Goal: Task Accomplishment & Management: Complete application form

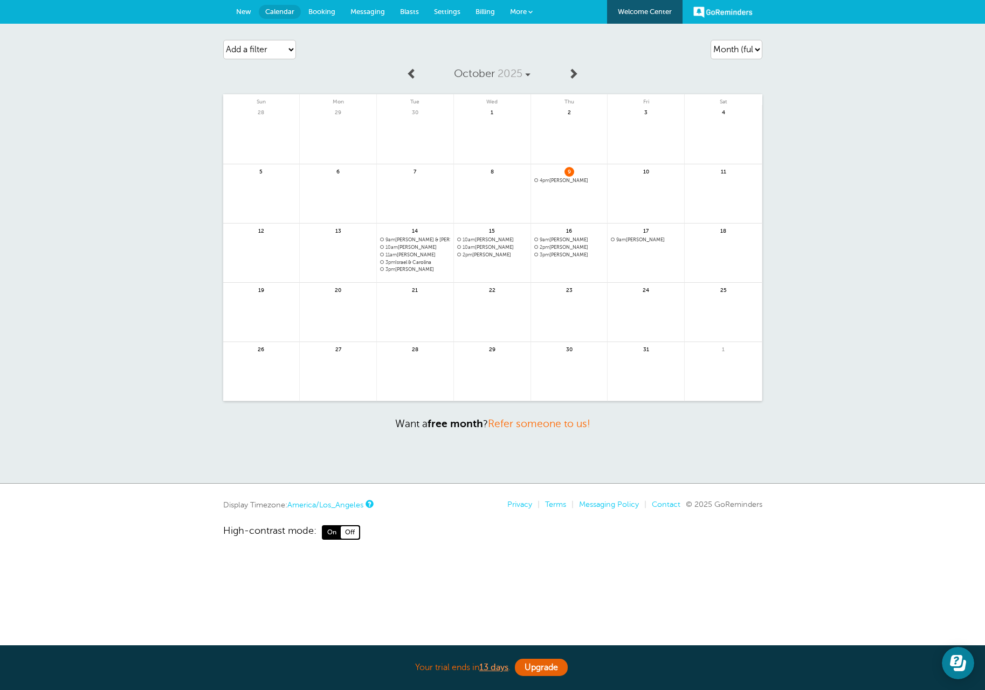
click at [418, 308] on link at bounding box center [415, 318] width 77 height 47
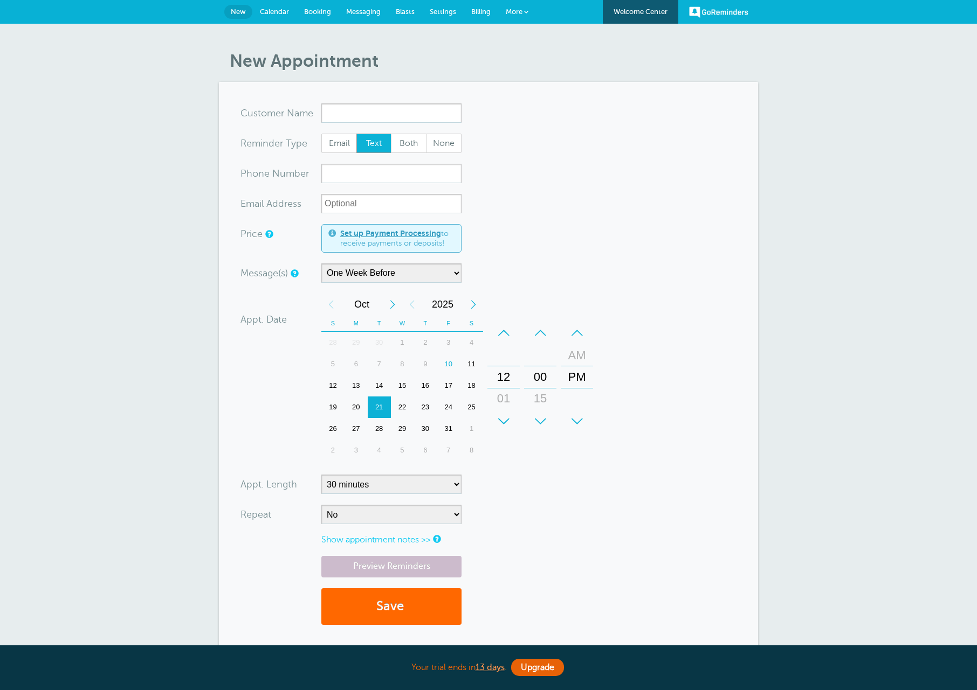
select select "163589"
drag, startPoint x: 585, startPoint y: 376, endPoint x: 591, endPoint y: 399, distance: 24.4
click at [591, 399] on div "PM" at bounding box center [576, 394] width 31 height 22
drag, startPoint x: 506, startPoint y: 407, endPoint x: 509, endPoint y: 195, distance: 212.4
click at [509, 195] on form "You are creating a new customer. To use an existing customer select one from th…" at bounding box center [488, 369] width 496 height 533
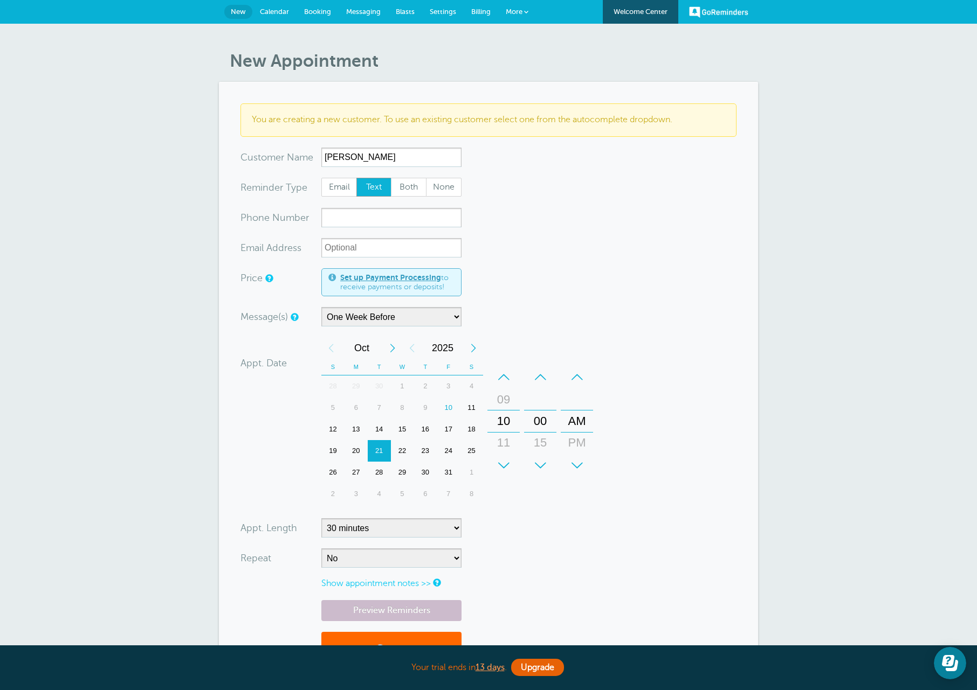
type input "Joe"
type input "503-869-0449"
click at [382, 533] on select "5 minutes 10 minutes 15 minutes 20 minutes 25 minutes 30 minutes 35 minutes 40 …" at bounding box center [391, 528] width 140 height 19
select select "60"
click at [321, 519] on select "5 minutes 10 minutes 15 minutes 20 minutes 25 minutes 30 minutes 35 minutes 40 …" at bounding box center [391, 528] width 140 height 19
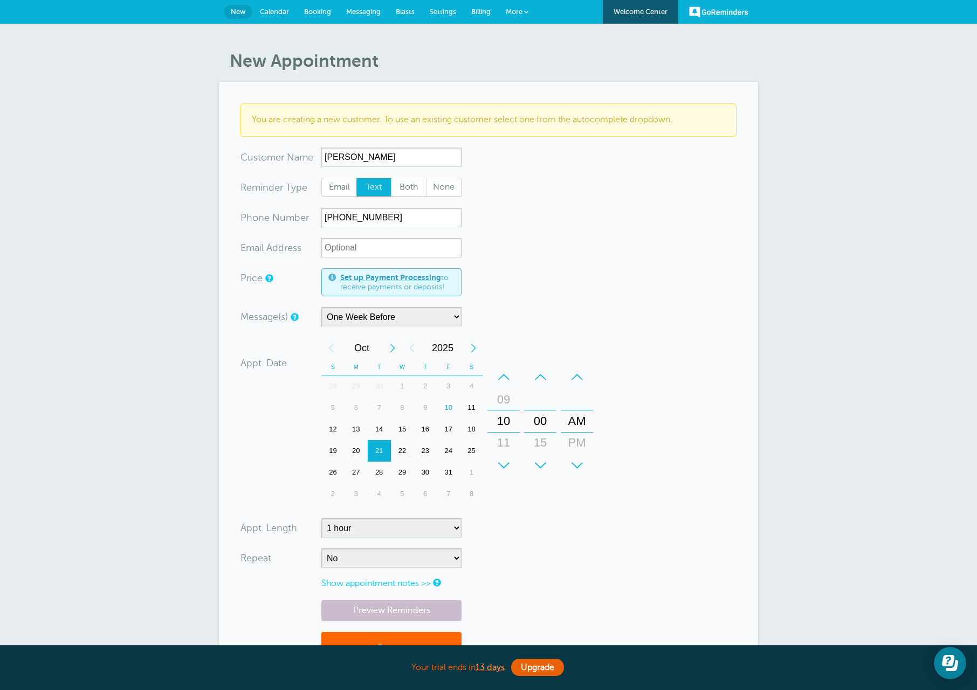
click at [512, 543] on form "You are creating a new customer. To use an existing customer select one from th…" at bounding box center [488, 391] width 496 height 576
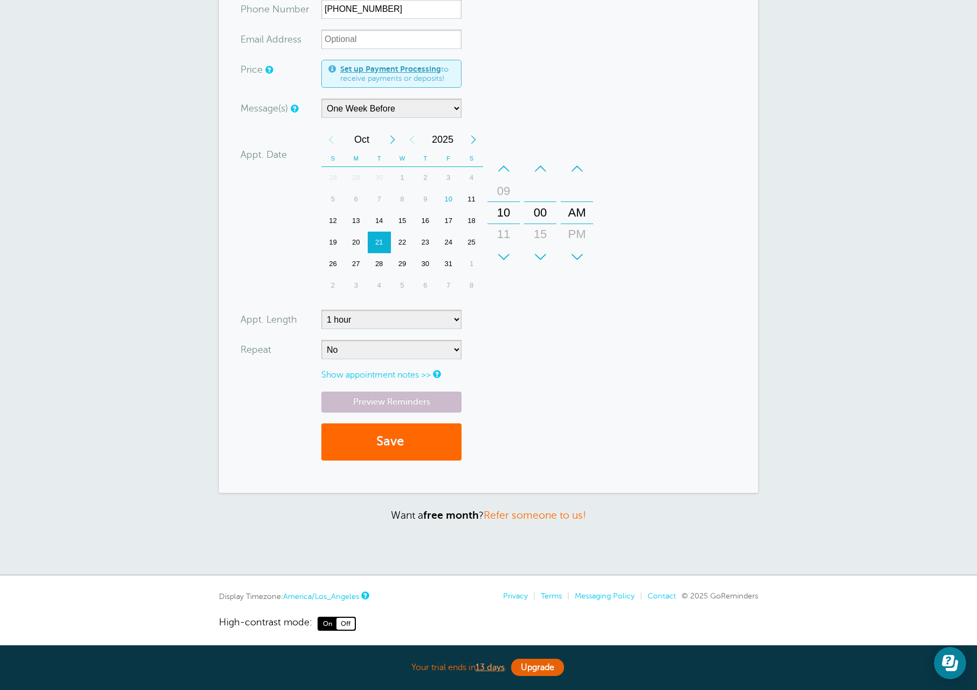
scroll to position [214, 0]
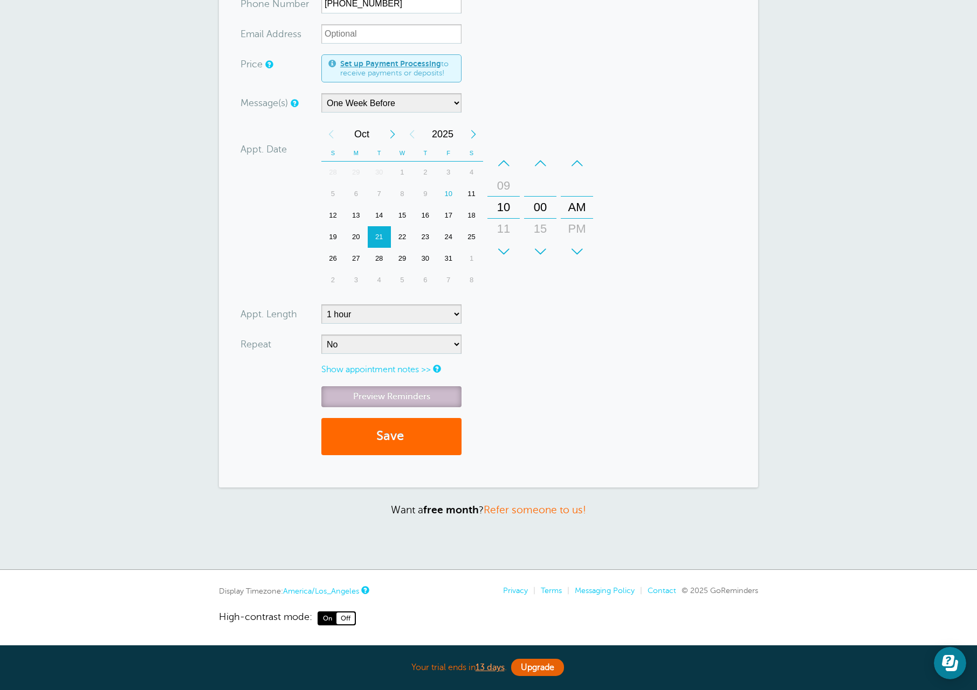
click at [411, 400] on link "Preview Reminders" at bounding box center [391, 396] width 140 height 21
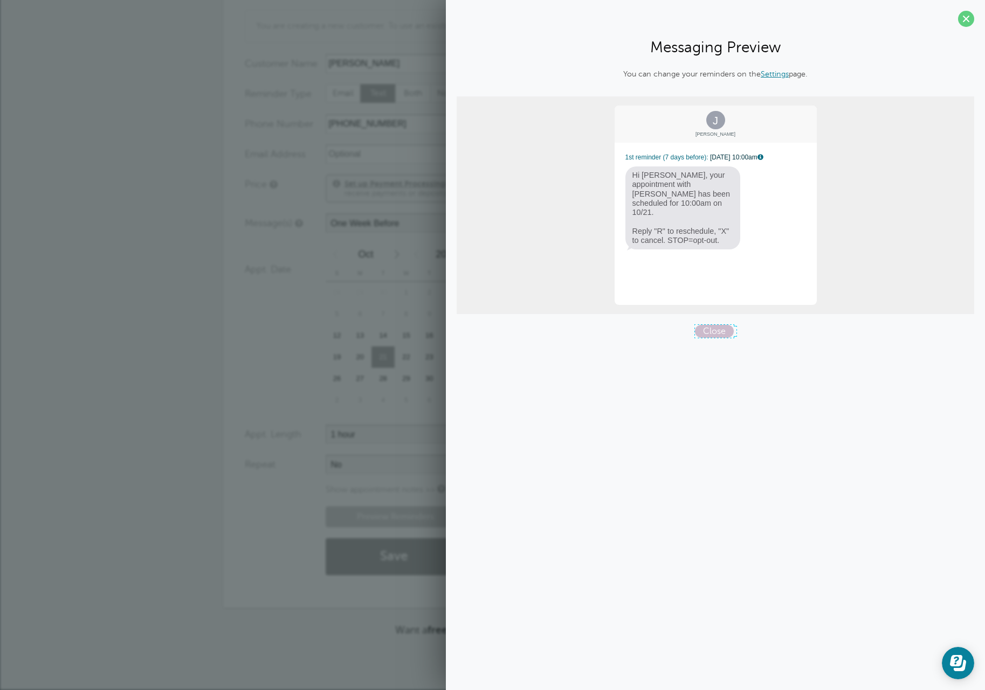
click at [707, 328] on span "Close" at bounding box center [714, 331] width 39 height 13
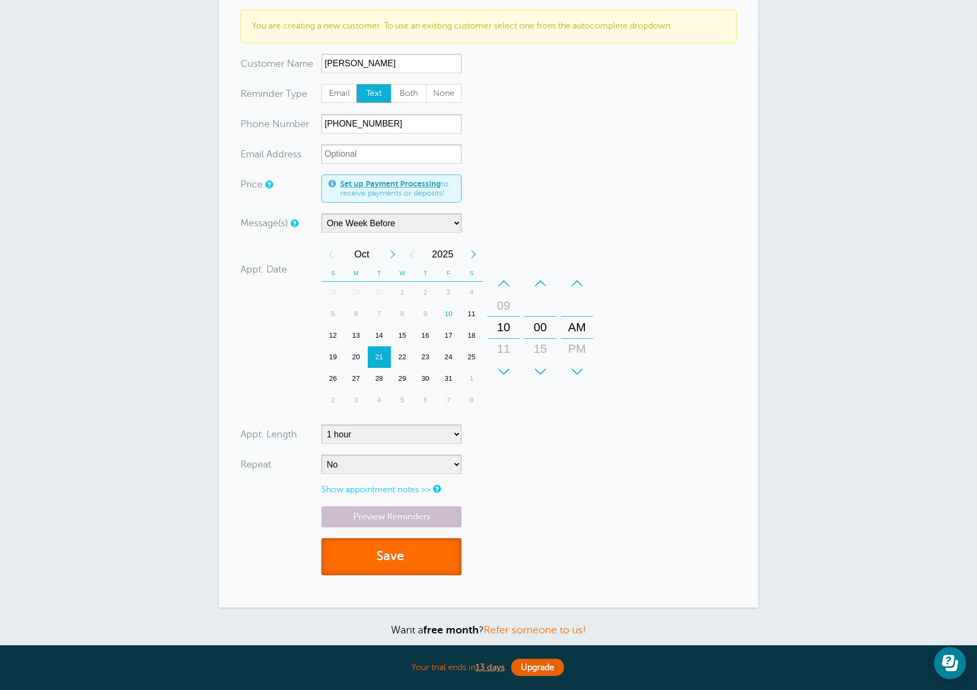
click at [422, 548] on button "Save" at bounding box center [391, 556] width 140 height 37
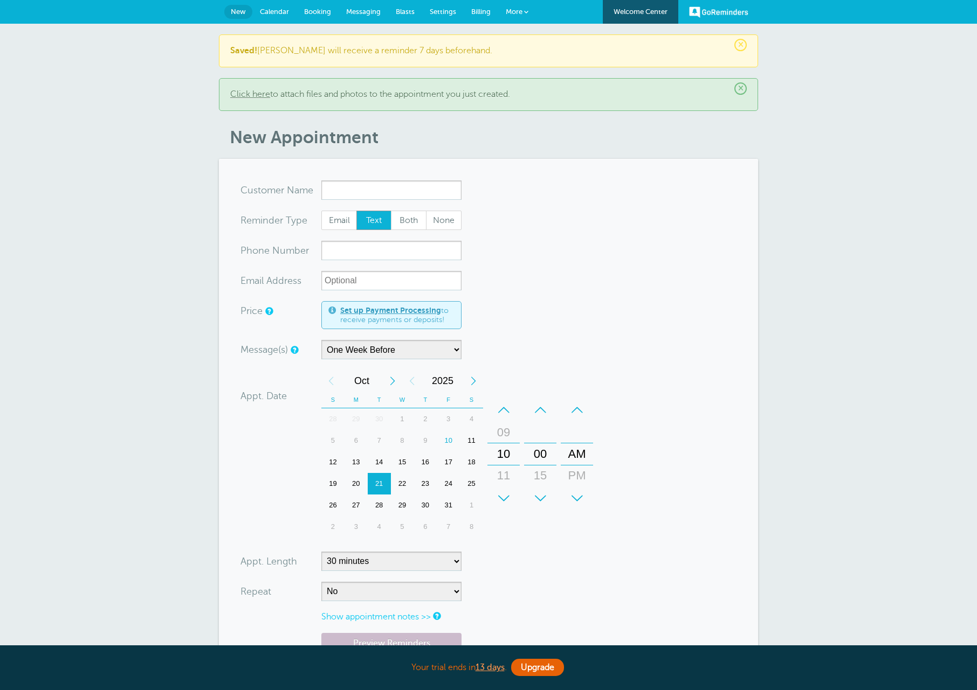
select select "163589"
click at [409, 179] on section "You are creating a new customer. To use an existing customer select one from th…" at bounding box center [488, 447] width 539 height 576
click at [410, 187] on input "x-no-autofill" at bounding box center [391, 190] width 140 height 19
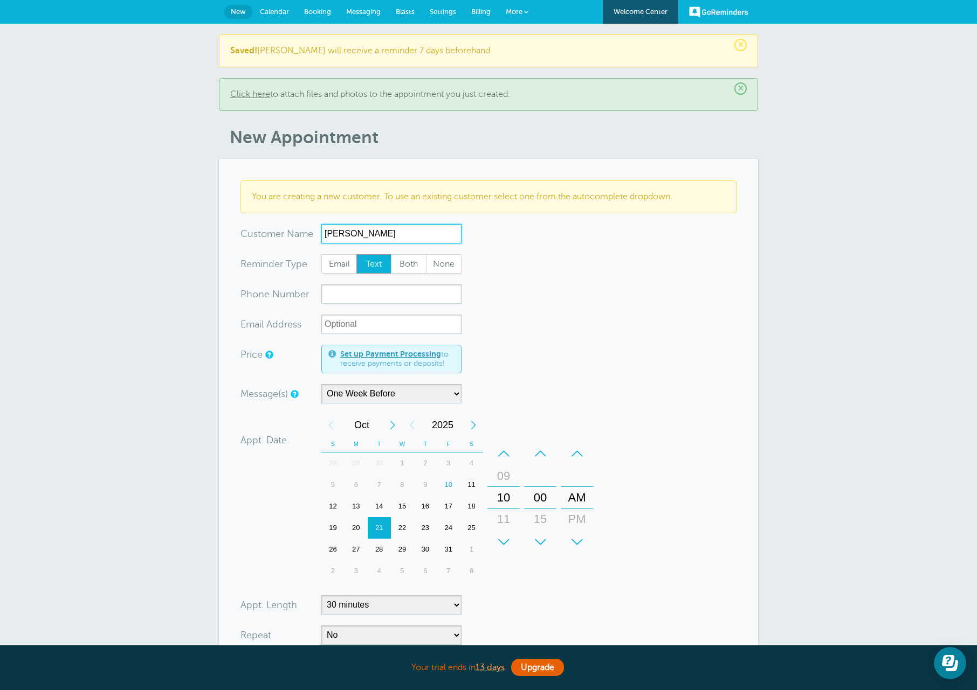
click at [388, 235] on input "Jane Beatty" at bounding box center [391, 233] width 140 height 19
click at [388, 234] on input "Jane Beatty" at bounding box center [391, 233] width 140 height 19
type input "J"
type input "[PERSON_NAME]"
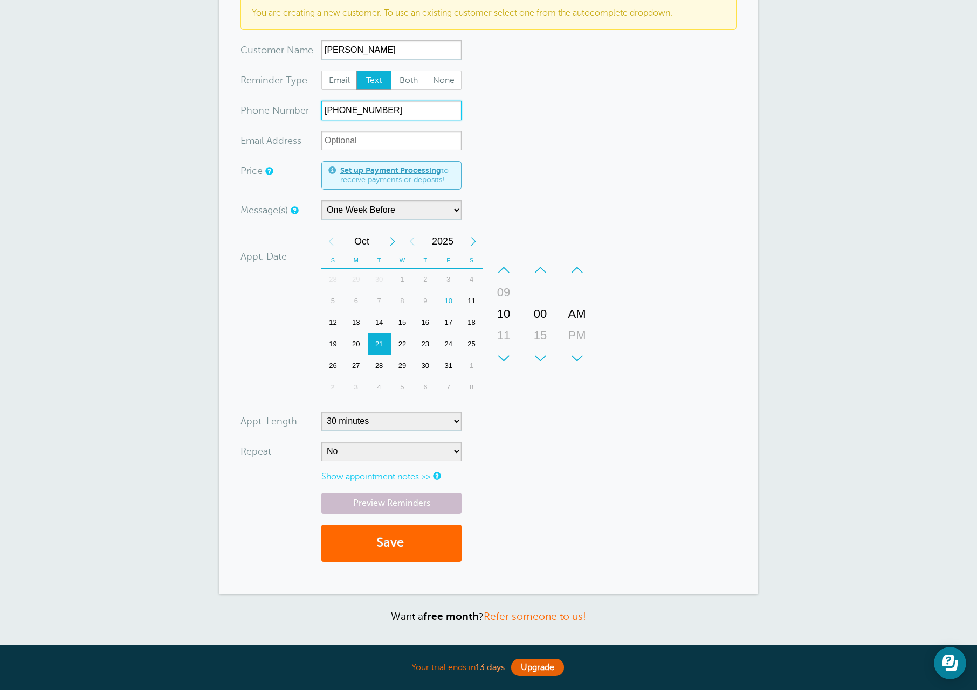
scroll to position [216, 0]
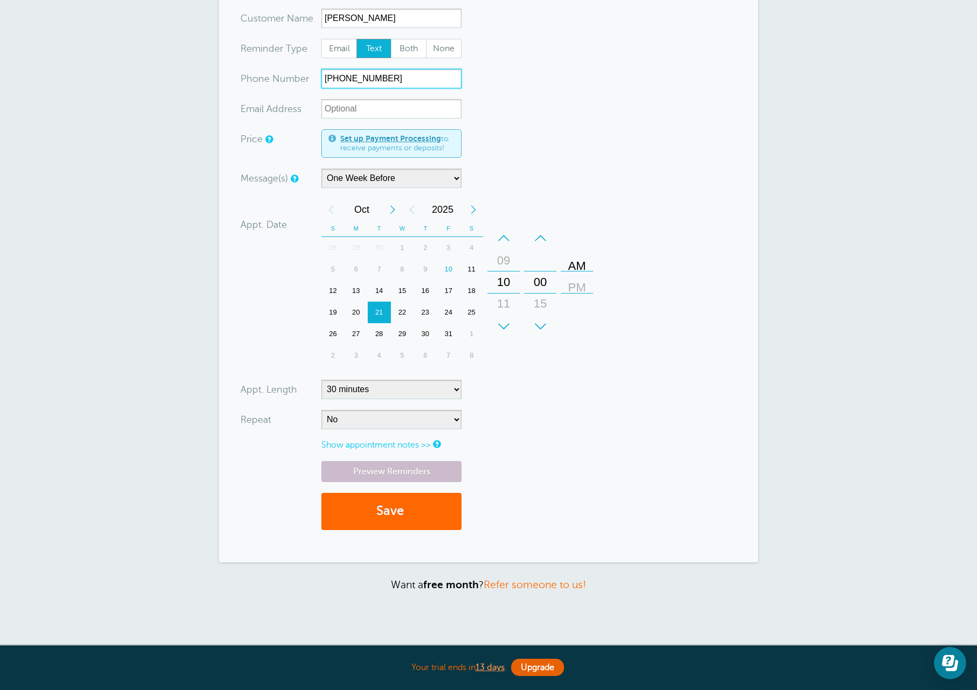
drag, startPoint x: 579, startPoint y: 307, endPoint x: 569, endPoint y: 275, distance: 33.4
click at [569, 277] on div "PM" at bounding box center [577, 288] width 26 height 22
drag, startPoint x: 498, startPoint y: 273, endPoint x: 503, endPoint y: 419, distance: 146.2
click at [503, 419] on form "You are creating a new customer. To use an existing customer select one from th…" at bounding box center [488, 253] width 496 height 576
type input "541-400-0527"
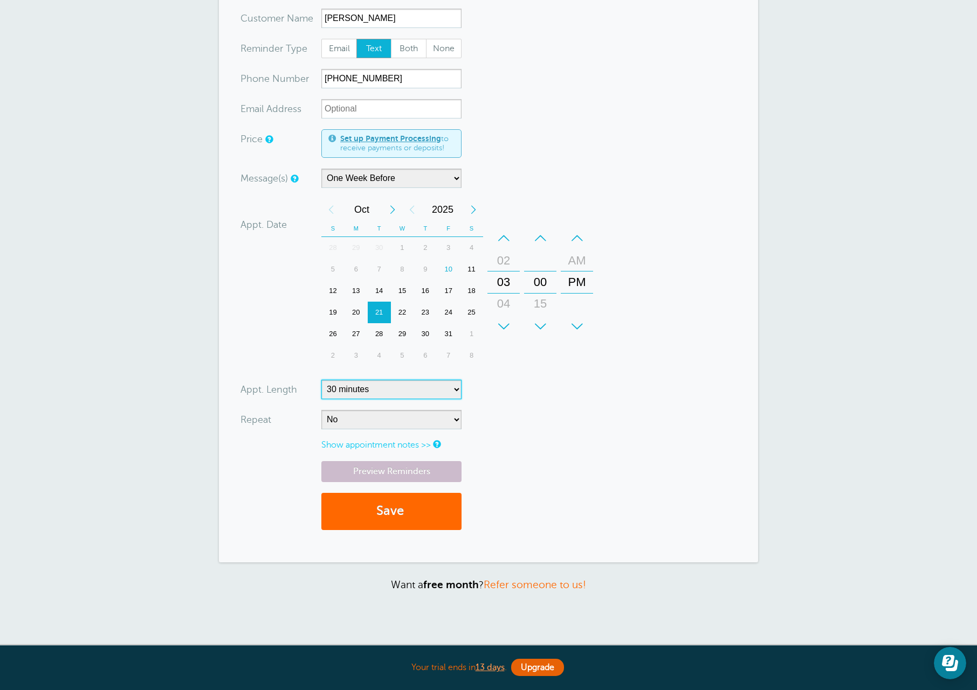
click at [412, 392] on select "5 minutes 10 minutes 15 minutes 20 minutes 25 minutes 30 minutes 35 minutes 40 …" at bounding box center [391, 389] width 140 height 19
select select "60"
click at [321, 380] on select "5 minutes 10 minutes 15 minutes 20 minutes 25 minutes 30 minutes 35 minutes 40 …" at bounding box center [391, 389] width 140 height 19
drag, startPoint x: 595, startPoint y: 414, endPoint x: 586, endPoint y: 368, distance: 47.3
click at [595, 413] on form "You are creating a new customer. To use an existing customer select one from th…" at bounding box center [488, 253] width 496 height 576
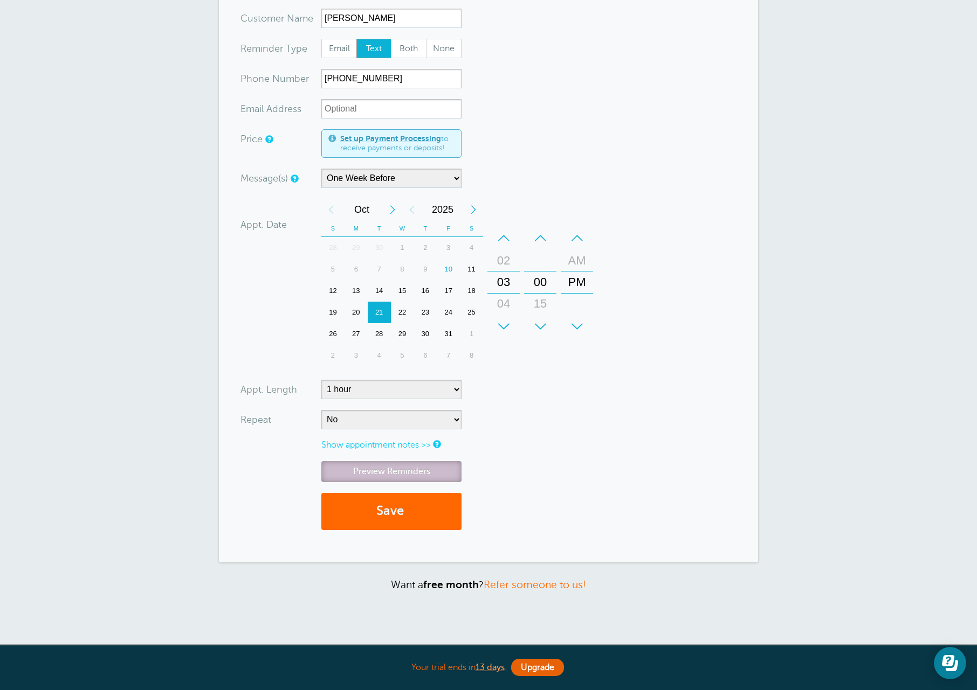
click at [433, 472] on link "Preview Reminders" at bounding box center [391, 471] width 140 height 21
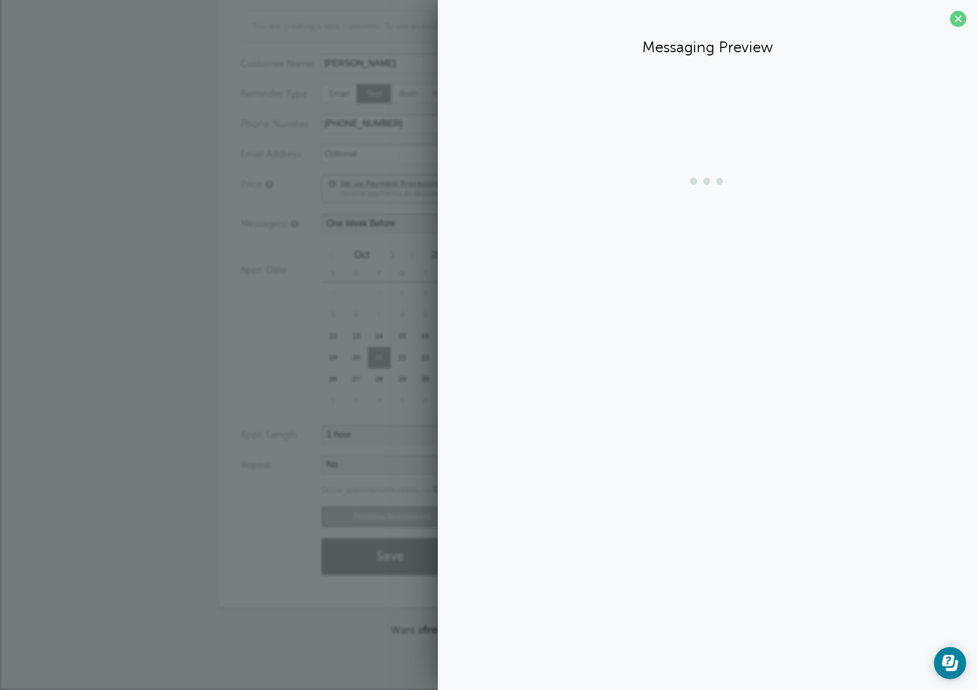
scroll to position [170, 0]
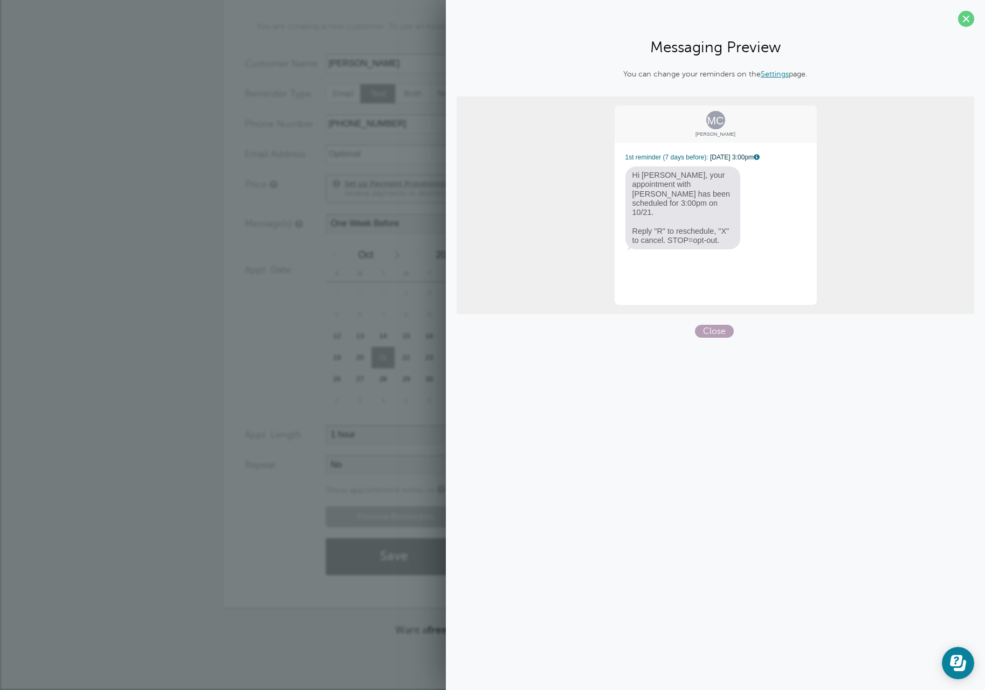
click at [709, 333] on span "Close" at bounding box center [714, 331] width 39 height 13
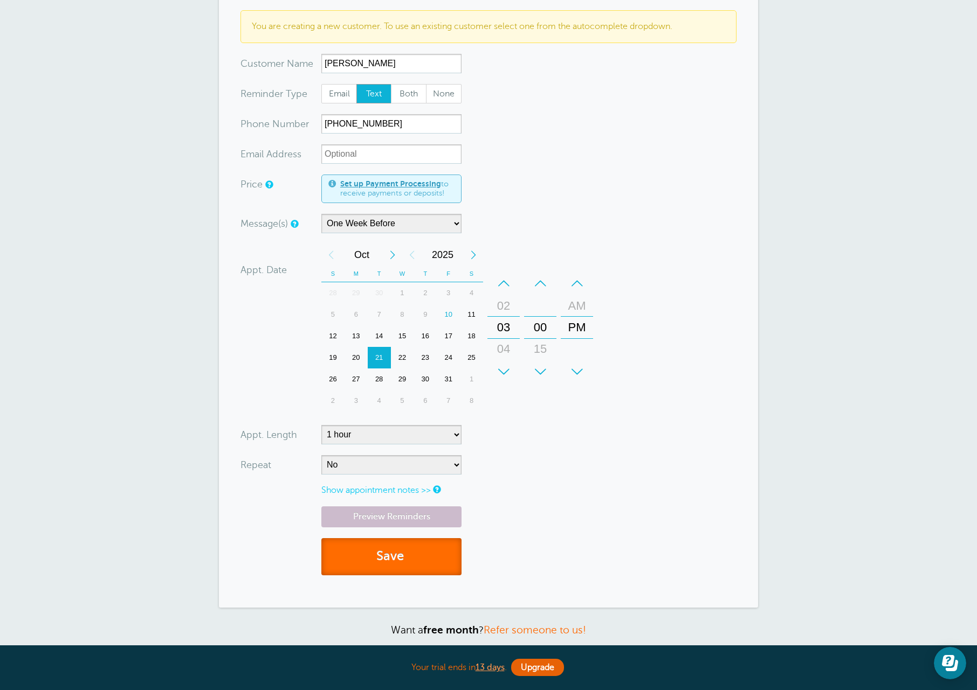
click at [433, 554] on button "Save" at bounding box center [391, 556] width 140 height 37
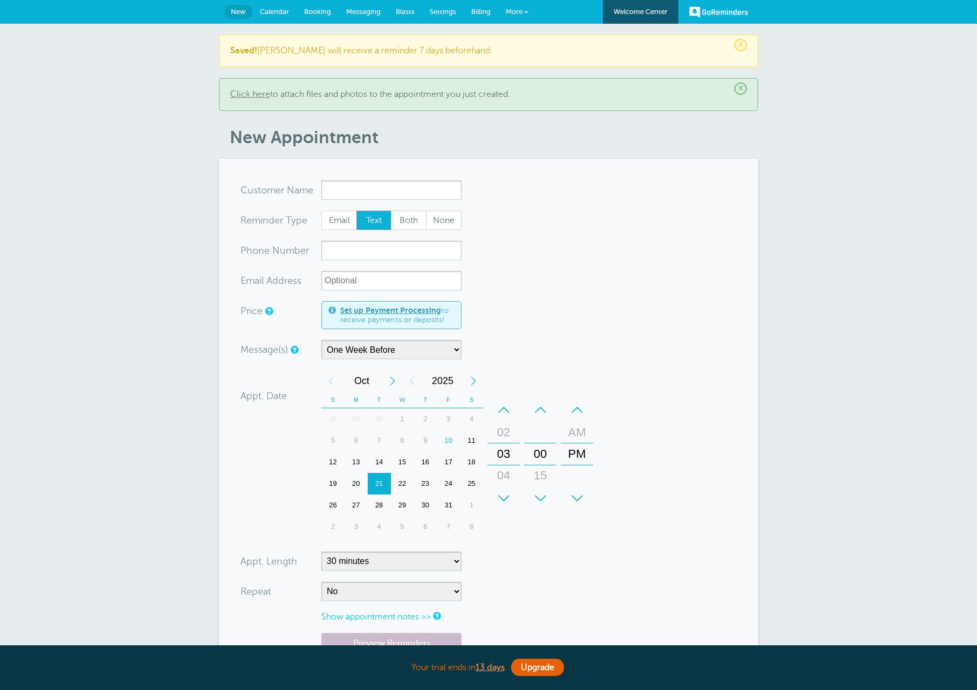
select select "163589"
click at [284, 9] on span "Calendar" at bounding box center [274, 12] width 29 height 8
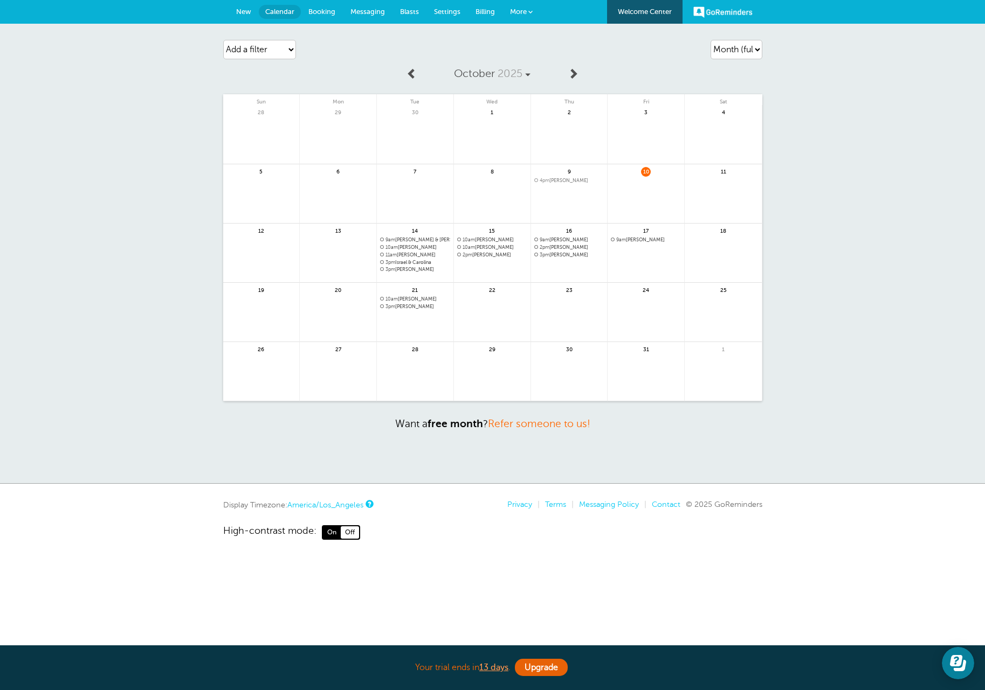
click at [491, 319] on link at bounding box center [492, 318] width 77 height 47
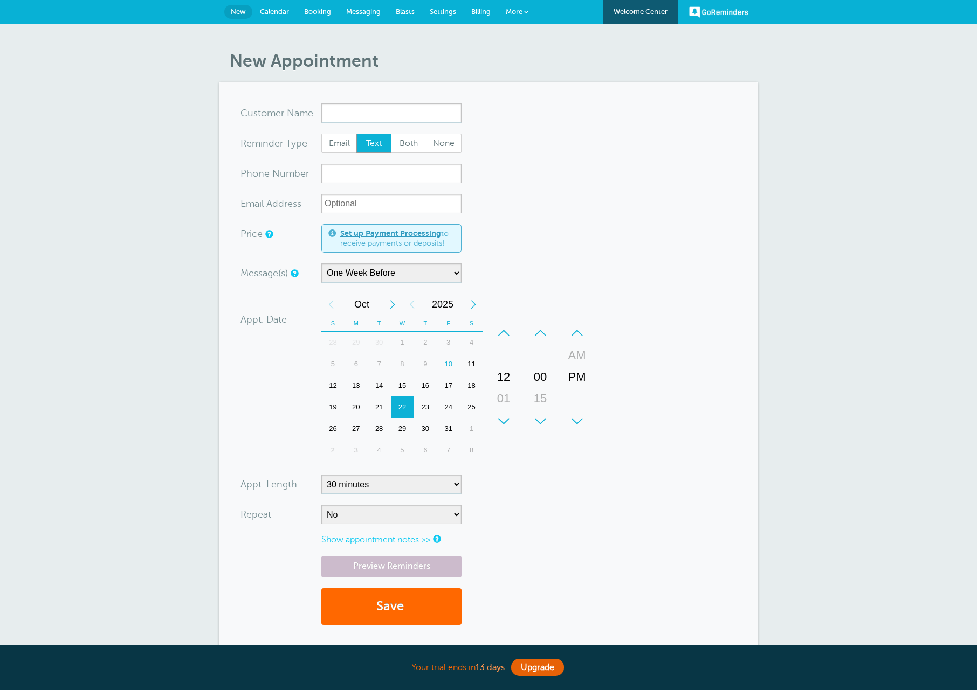
select select "163589"
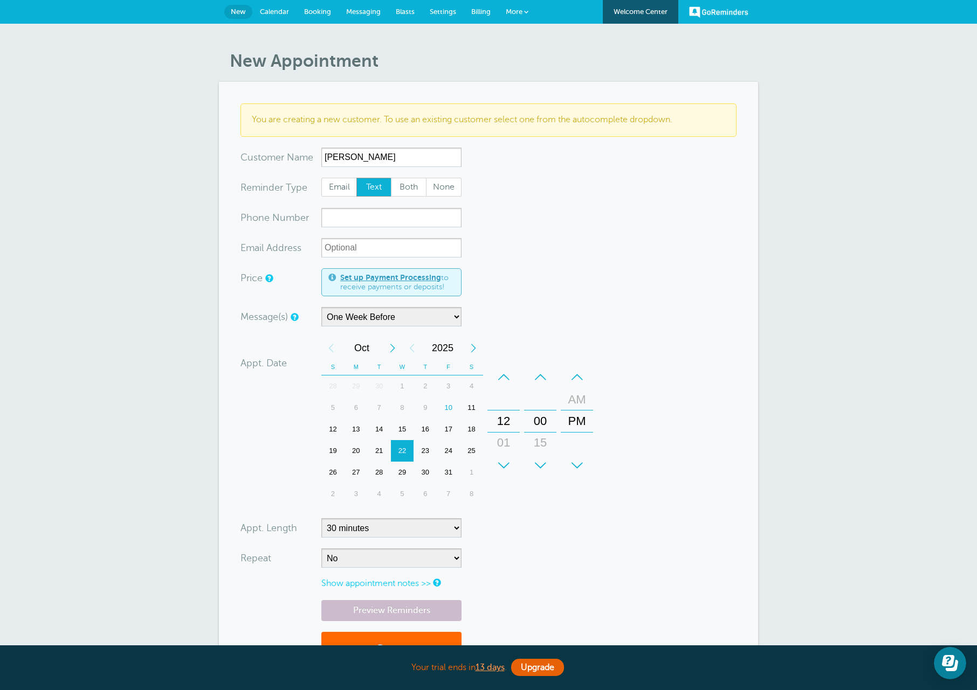
type input "Sandra Gonyon"
click at [367, 219] on input "xxx-no-autofill" at bounding box center [391, 217] width 140 height 19
type input "360-837-3369"
click at [402, 528] on select "5 minutes 10 minutes 15 minutes 20 minutes 25 minutes 30 minutes 35 minutes 40 …" at bounding box center [391, 528] width 140 height 19
select select "60"
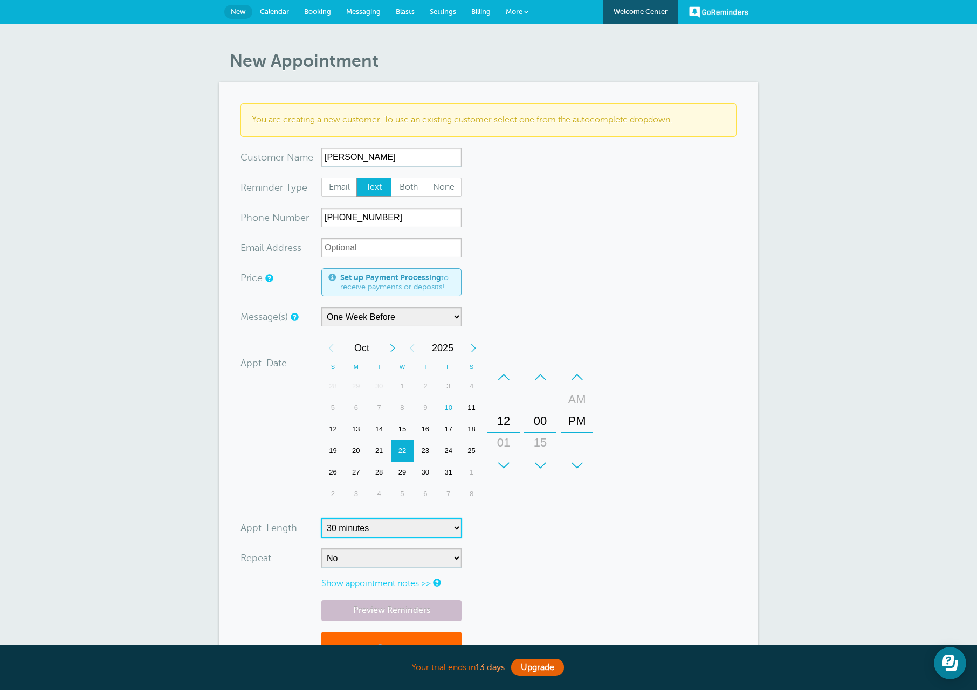
click at [321, 519] on select "5 minutes 10 minutes 15 minutes 20 minutes 25 minutes 30 minutes 35 minutes 40 …" at bounding box center [391, 528] width 140 height 19
click at [545, 305] on form "You are creating a new customer. To use an existing customer select one from th…" at bounding box center [488, 391] width 496 height 576
drag, startPoint x: 577, startPoint y: 401, endPoint x: 579, endPoint y: 430, distance: 28.6
click at [579, 430] on div "AM" at bounding box center [577, 422] width 26 height 22
drag, startPoint x: 506, startPoint y: 439, endPoint x: 527, endPoint y: 218, distance: 222.1
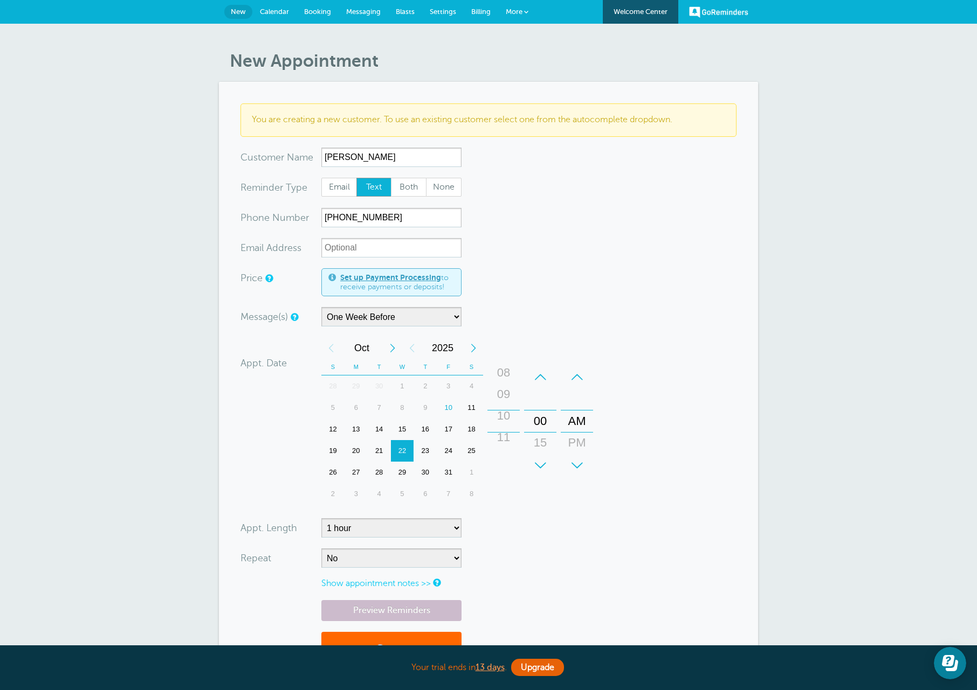
click at [527, 218] on form "You are creating a new customer. To use an existing customer select one from th…" at bounding box center [488, 391] width 496 height 576
click at [677, 455] on form "You are creating a new customer. To use an existing customer select one from th…" at bounding box center [488, 391] width 496 height 576
click at [374, 616] on link "Preview Reminders" at bounding box center [391, 610] width 140 height 21
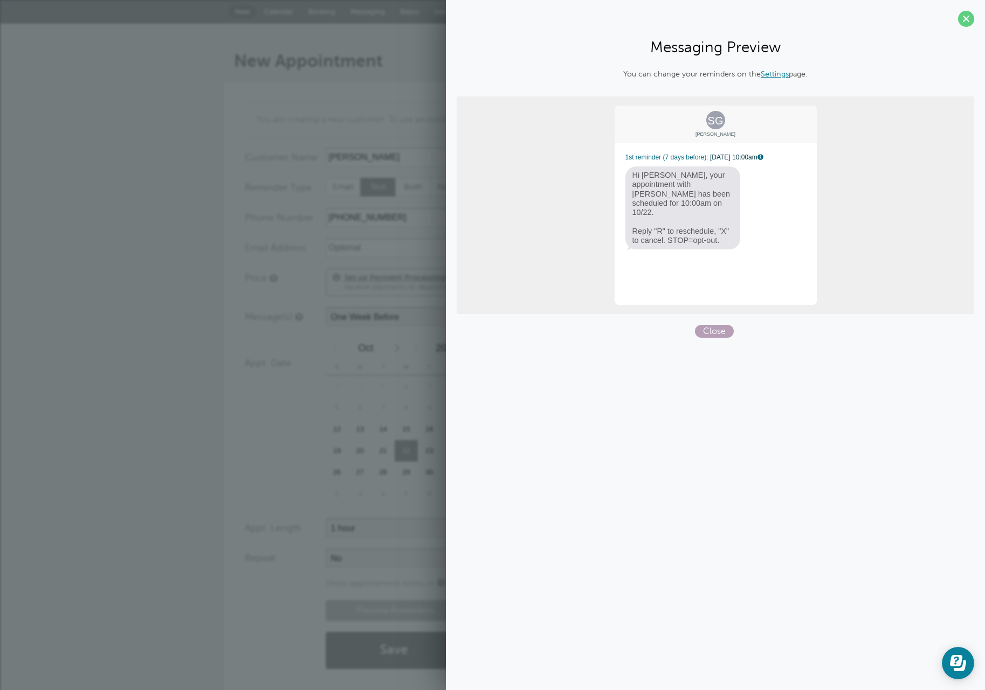
click at [715, 332] on span "Close" at bounding box center [714, 331] width 39 height 13
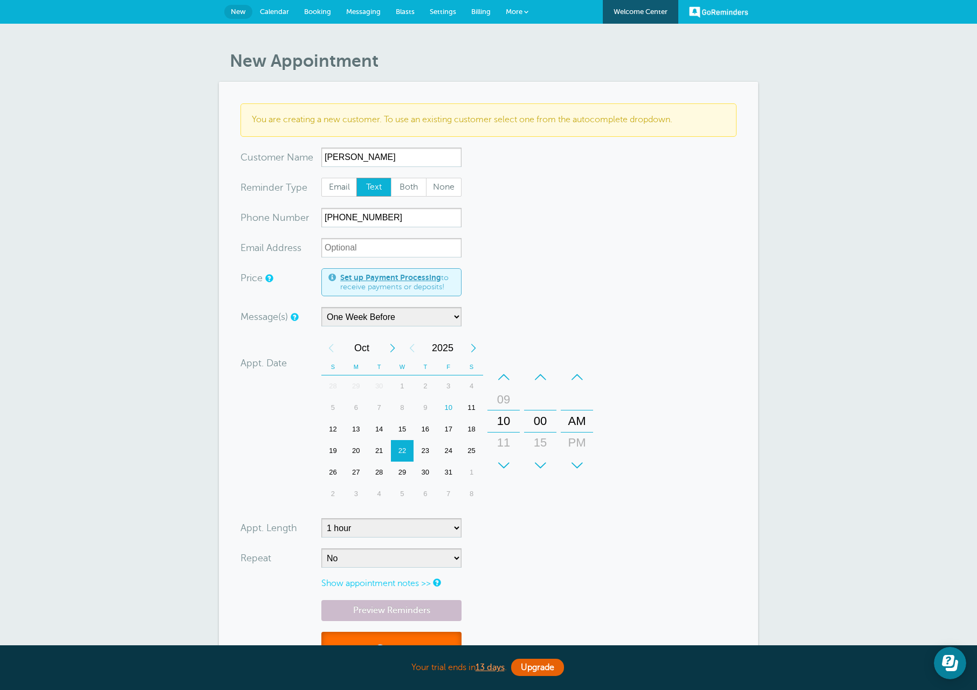
click at [402, 636] on button "Save" at bounding box center [391, 650] width 140 height 37
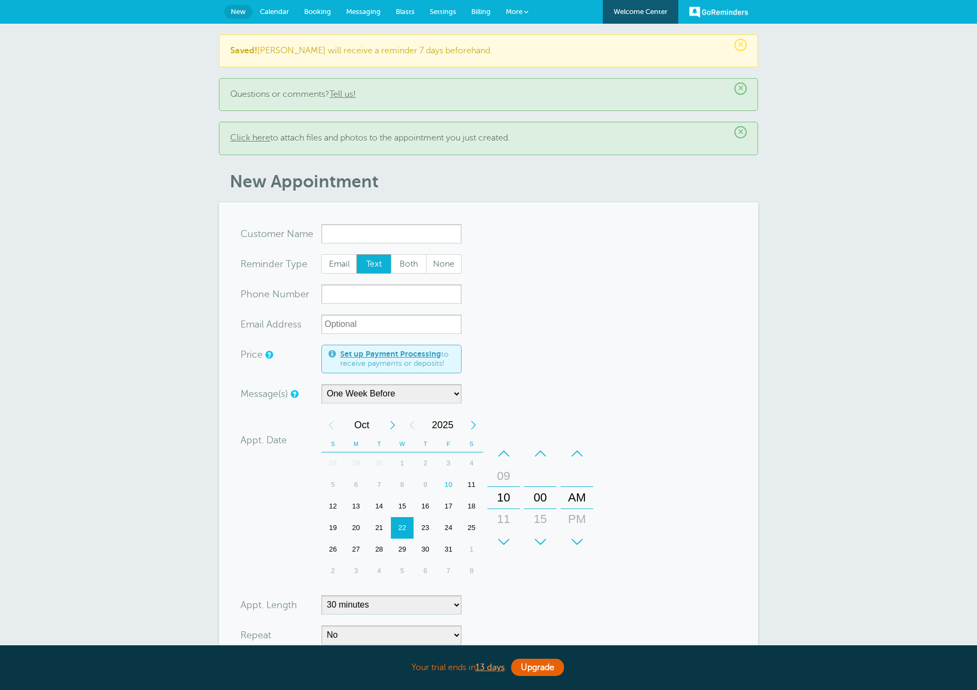
select select "163589"
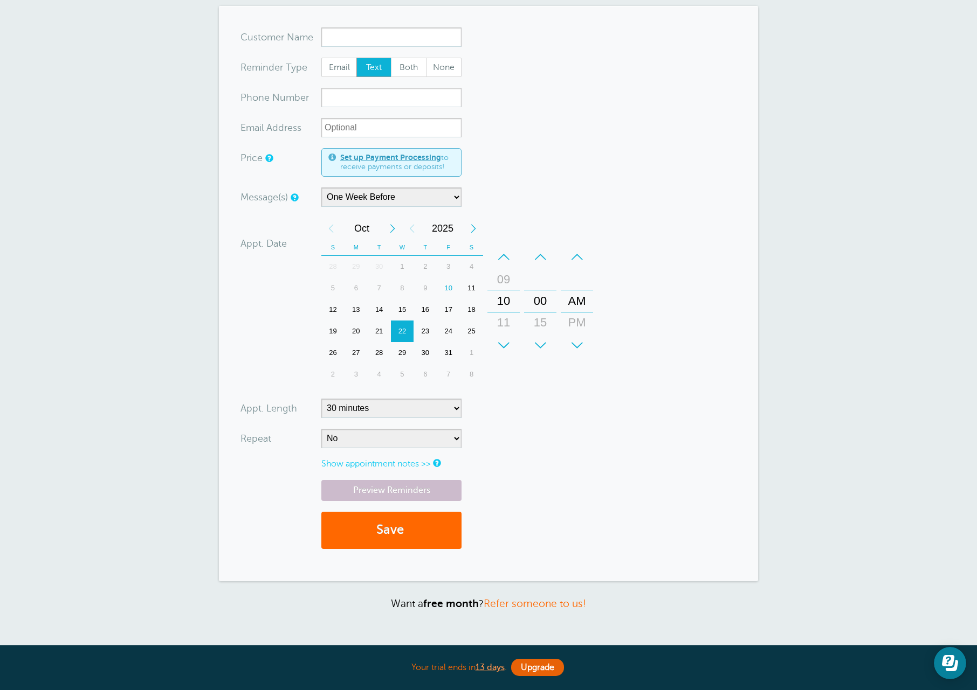
scroll to position [162, 0]
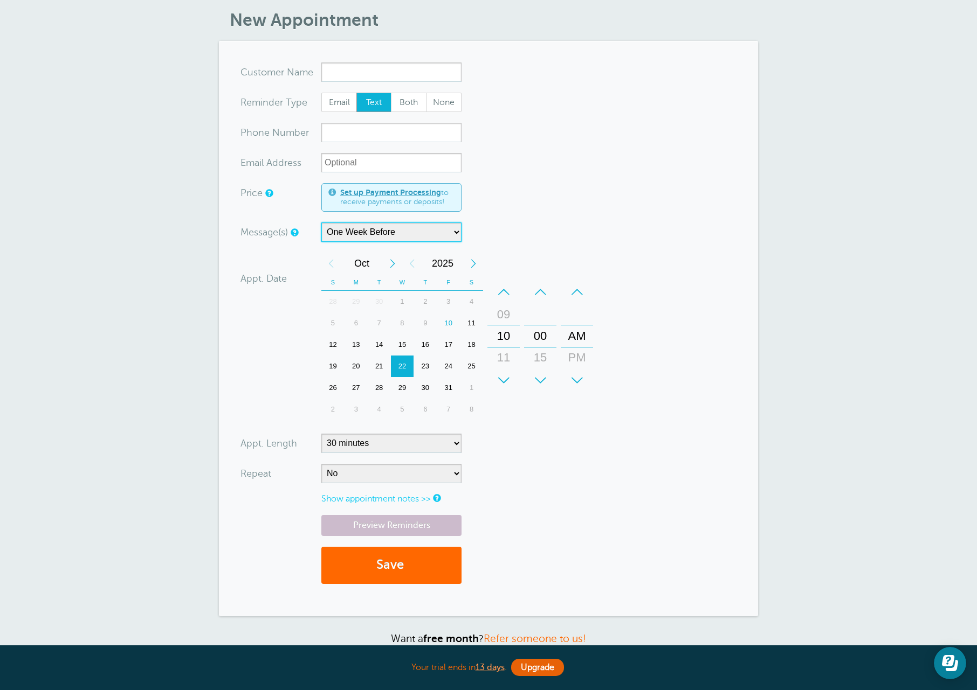
click at [393, 236] on select "Main Reminder Sequence One Week Before" at bounding box center [391, 232] width 140 height 19
click at [372, 106] on span "Text" at bounding box center [374, 102] width 34 height 18
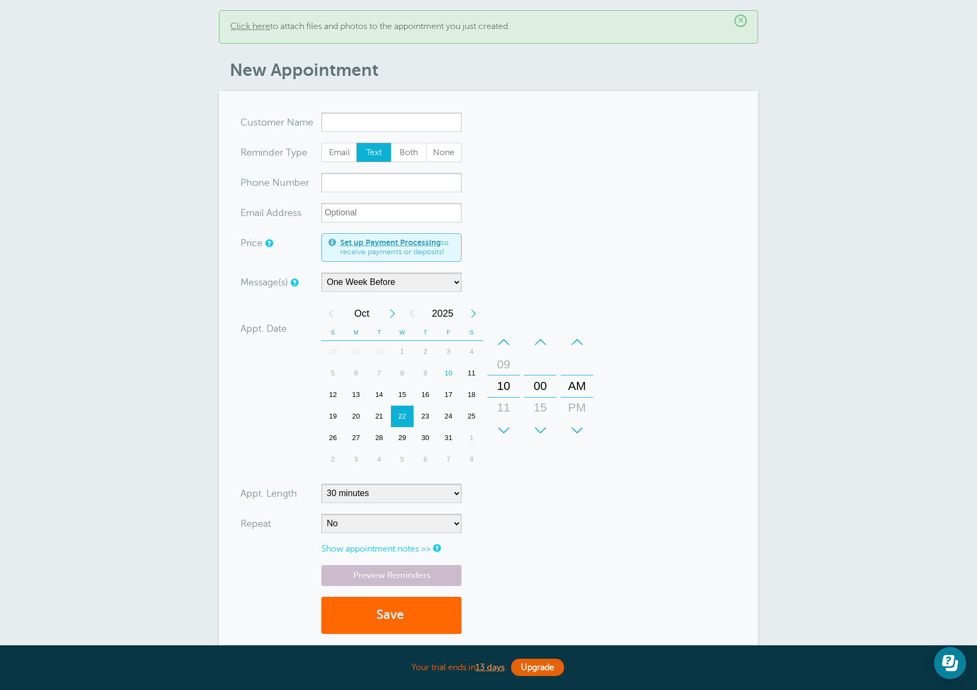
scroll to position [75, 0]
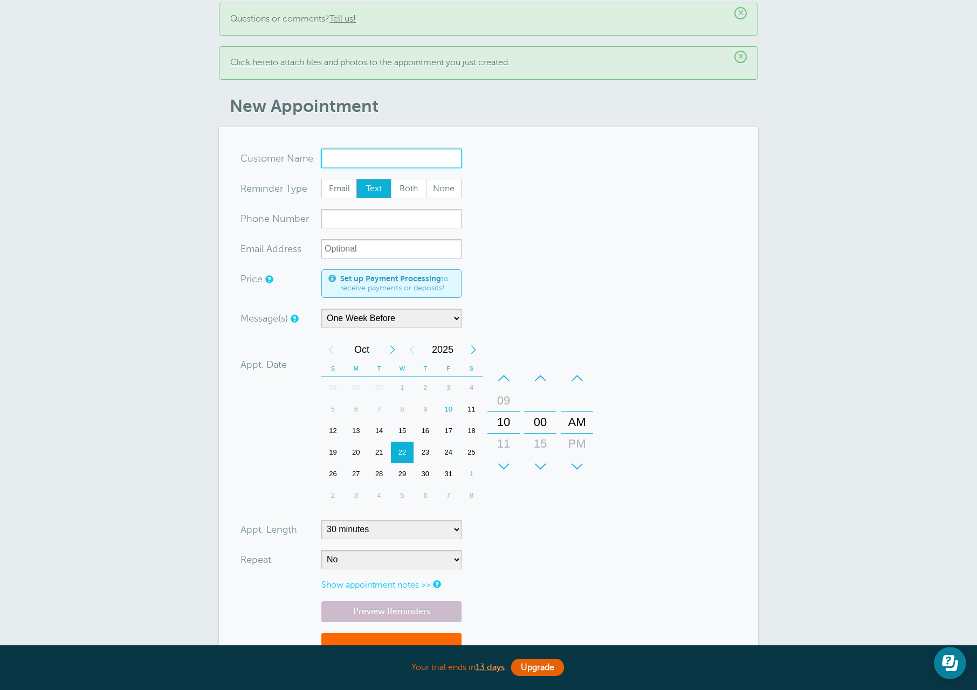
click at [361, 157] on input "x-no-autofill" at bounding box center [391, 158] width 140 height 19
click at [388, 158] on input "x-no-autofill" at bounding box center [391, 158] width 140 height 19
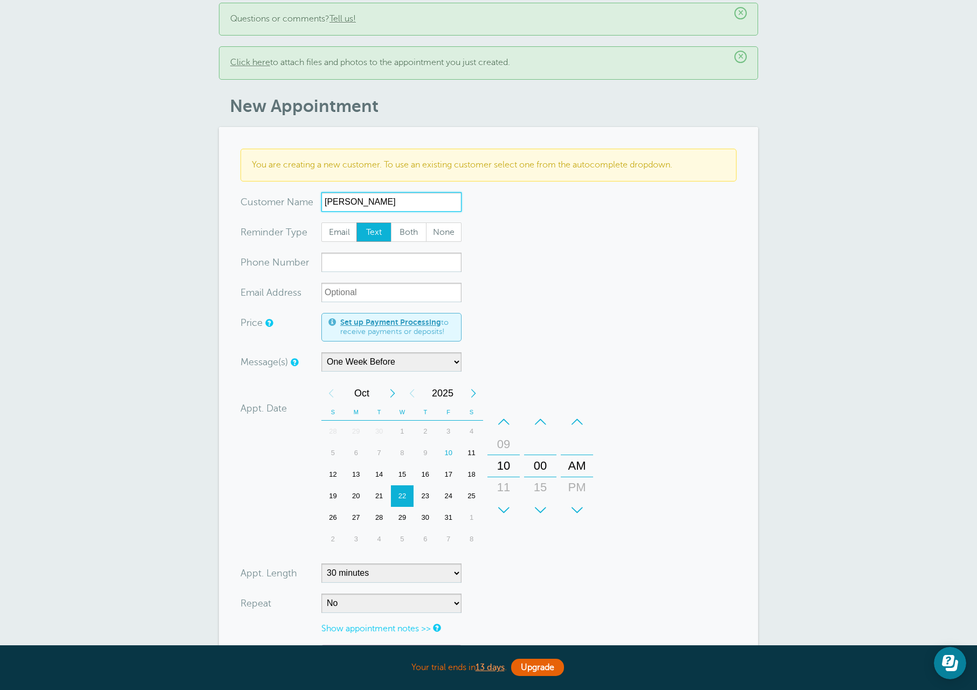
type input "[PERSON_NAME]"
click at [422, 496] on div "23" at bounding box center [424, 497] width 23 height 22
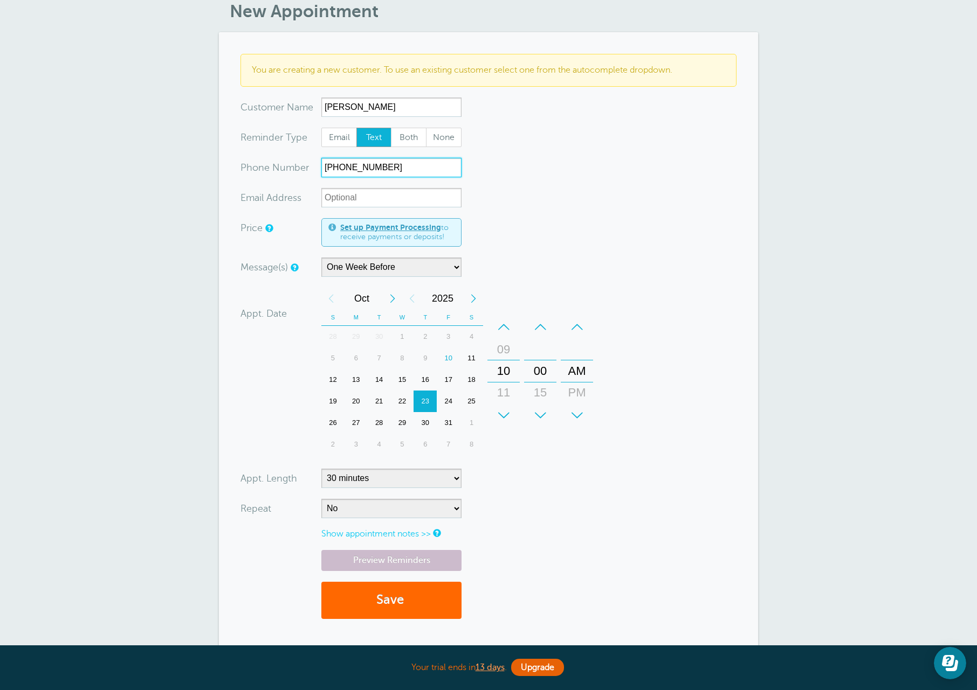
scroll to position [183, 0]
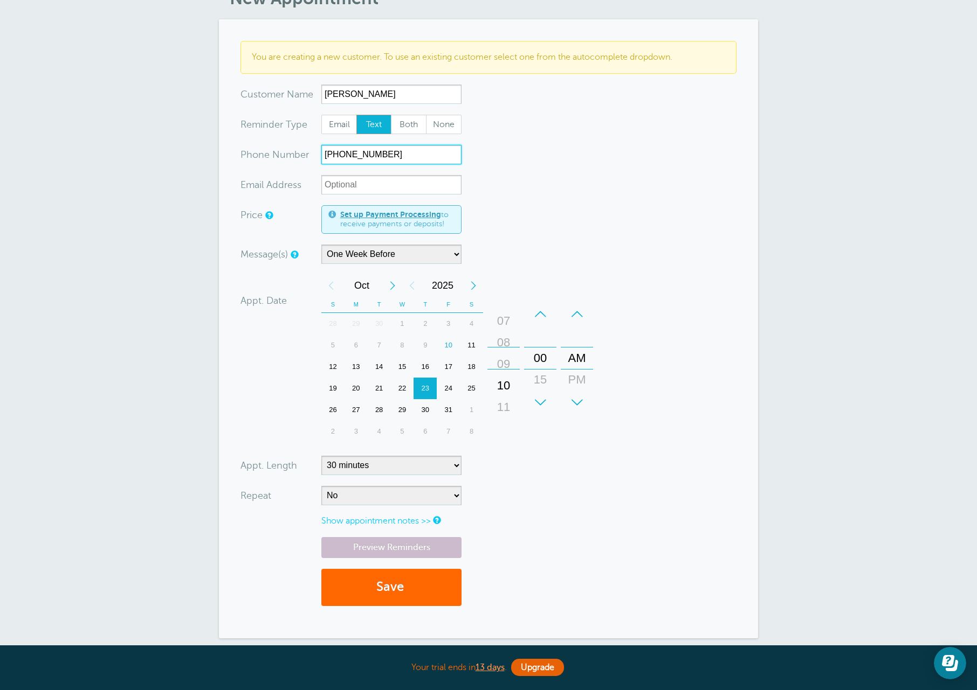
drag, startPoint x: 505, startPoint y: 348, endPoint x: 509, endPoint y: 376, distance: 28.3
click at [509, 376] on div "10" at bounding box center [504, 386] width 26 height 22
type input "541-399-6264"
drag, startPoint x: 395, startPoint y: 469, endPoint x: 395, endPoint y: 477, distance: 7.5
click at [395, 468] on select "5 minutes 10 minutes 15 minutes 20 minutes 25 minutes 30 minutes 35 minutes 40 …" at bounding box center [391, 465] width 140 height 19
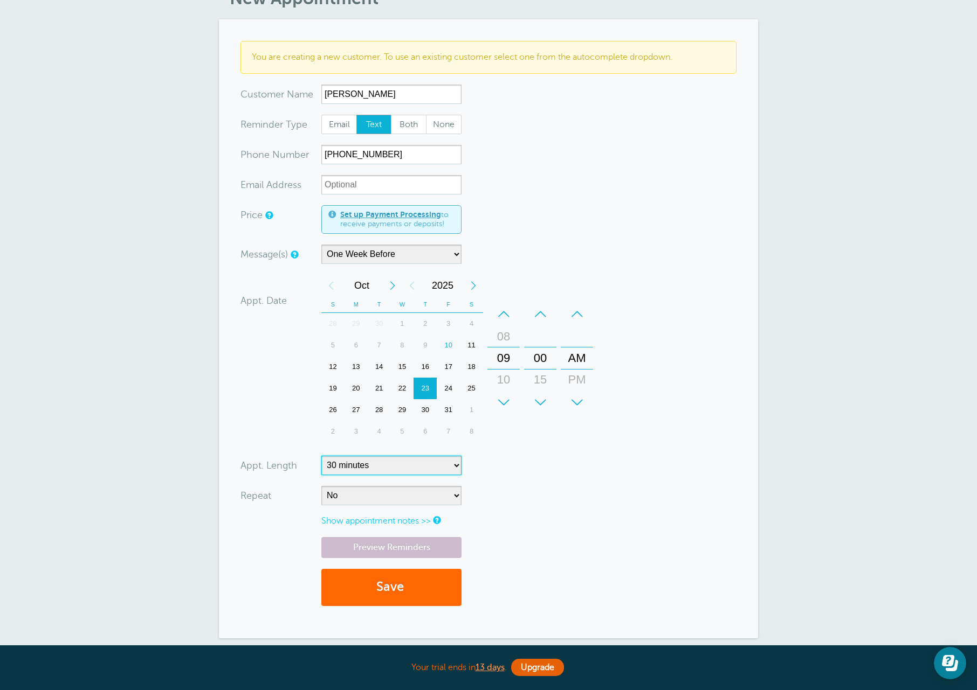
select select "60"
click at [321, 456] on select "5 minutes 10 minutes 15 minutes 20 minutes 25 minutes 30 minutes 35 minutes 40 …" at bounding box center [391, 465] width 140 height 19
click at [412, 543] on link "Preview Reminders" at bounding box center [391, 547] width 140 height 21
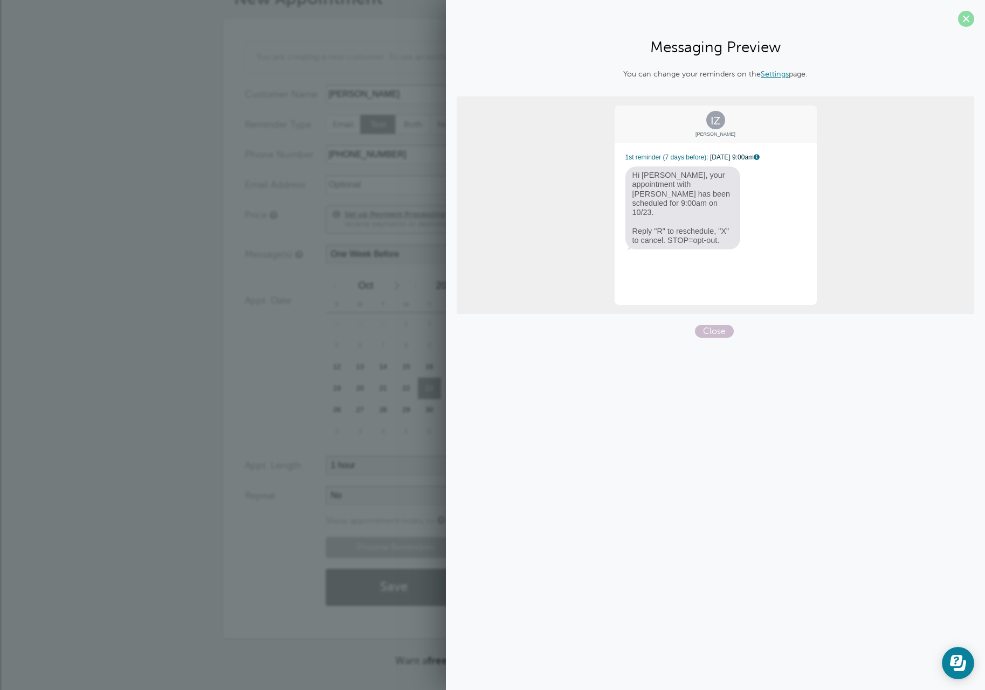
click at [959, 19] on span at bounding box center [966, 19] width 16 height 16
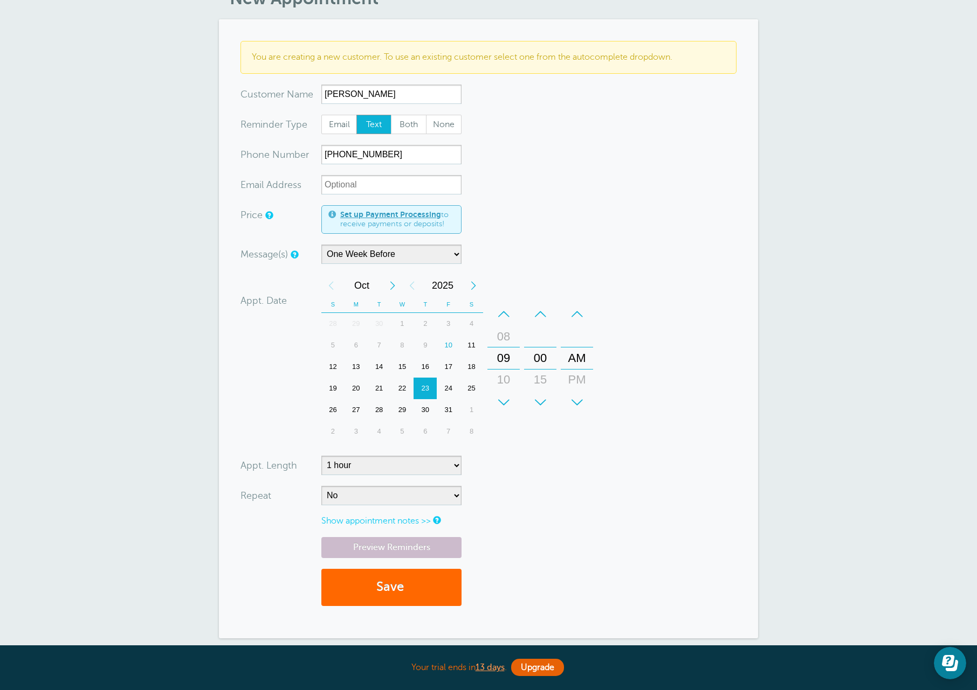
drag, startPoint x: 701, startPoint y: 463, endPoint x: 580, endPoint y: 524, distance: 135.7
click at [699, 464] on form "You are creating a new customer. To use an existing customer select one from th…" at bounding box center [488, 329] width 496 height 576
click at [410, 588] on button "Save" at bounding box center [391, 587] width 140 height 37
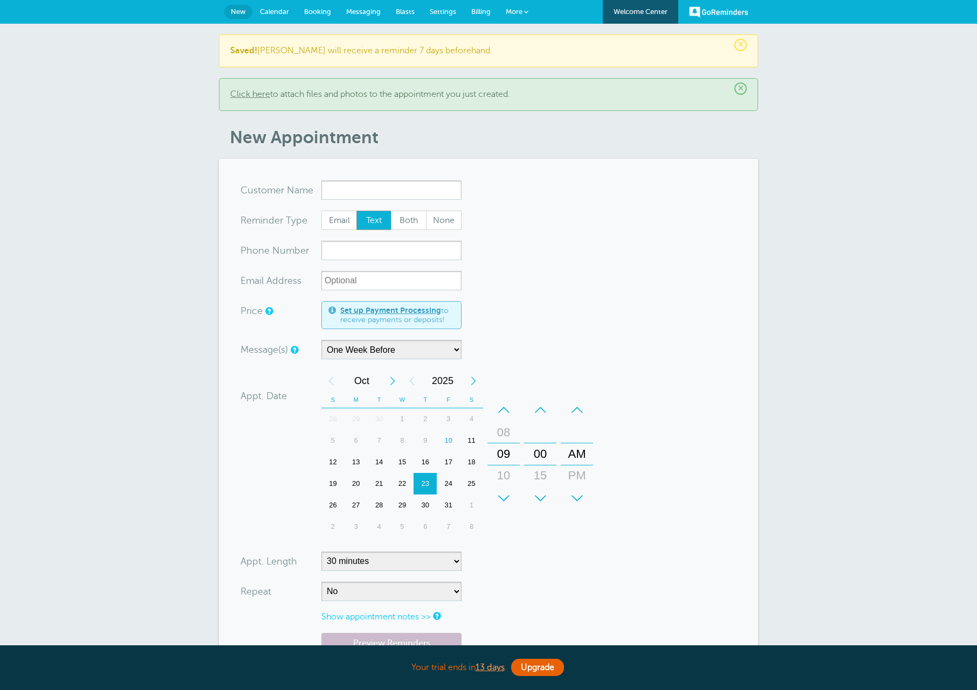
select select "163589"
click at [390, 198] on input "x-no-autofill" at bounding box center [391, 190] width 140 height 19
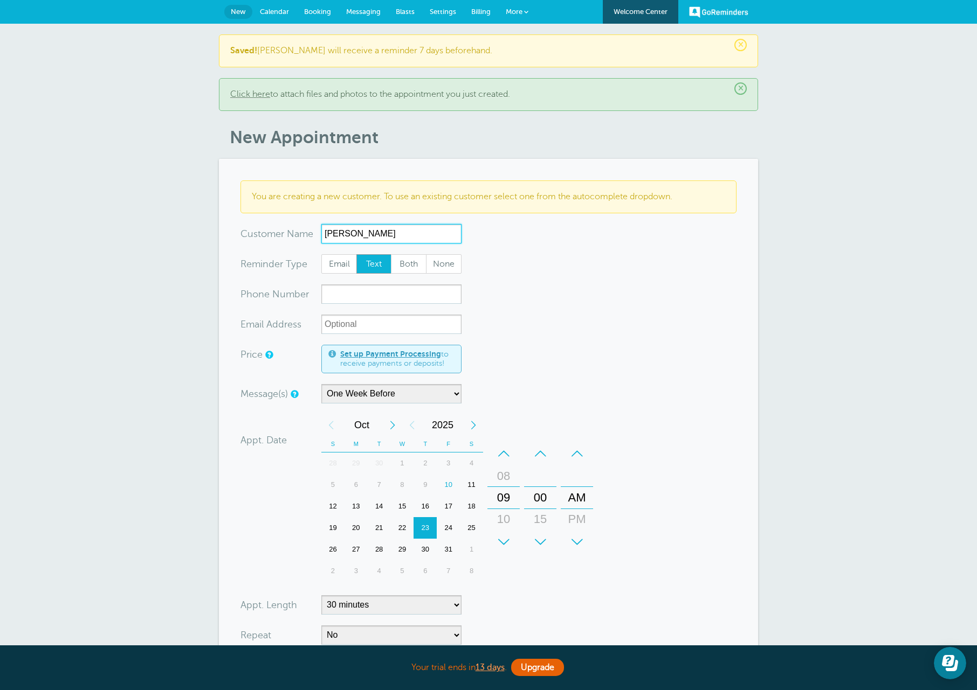
type input "[PERSON_NAME]"
type input "503-899-9773"
drag, startPoint x: 380, startPoint y: 231, endPoint x: 389, endPoint y: 244, distance: 15.5
click at [380, 231] on input "Dina Garcia" at bounding box center [391, 233] width 140 height 19
drag, startPoint x: 374, startPoint y: 233, endPoint x: 255, endPoint y: 244, distance: 119.1
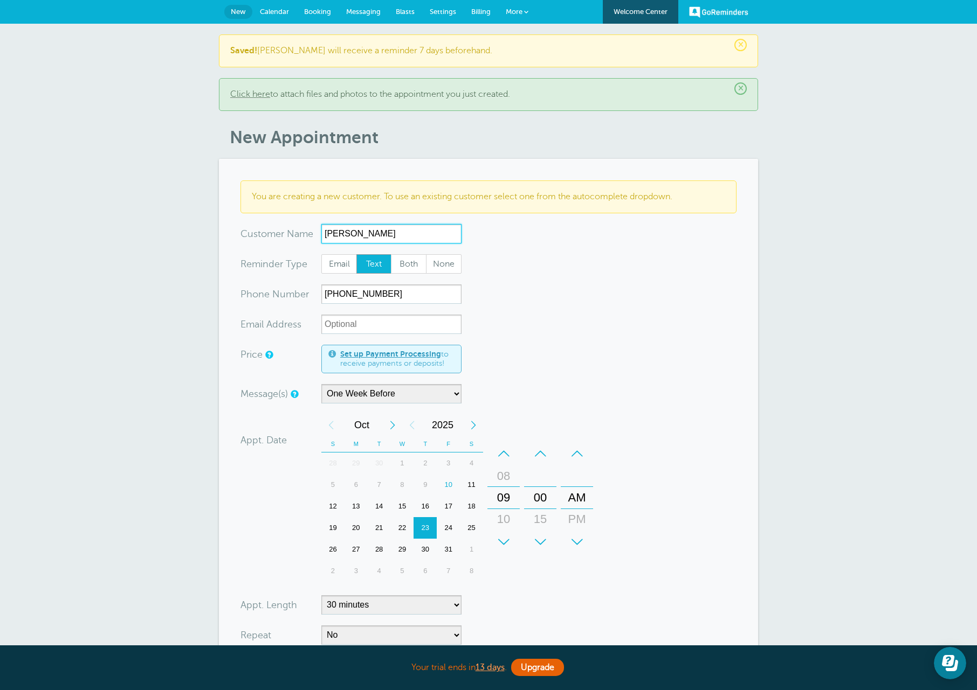
click at [257, 244] on form "You are creating a new customer. To use an existing customer select one from th…" at bounding box center [488, 469] width 496 height 576
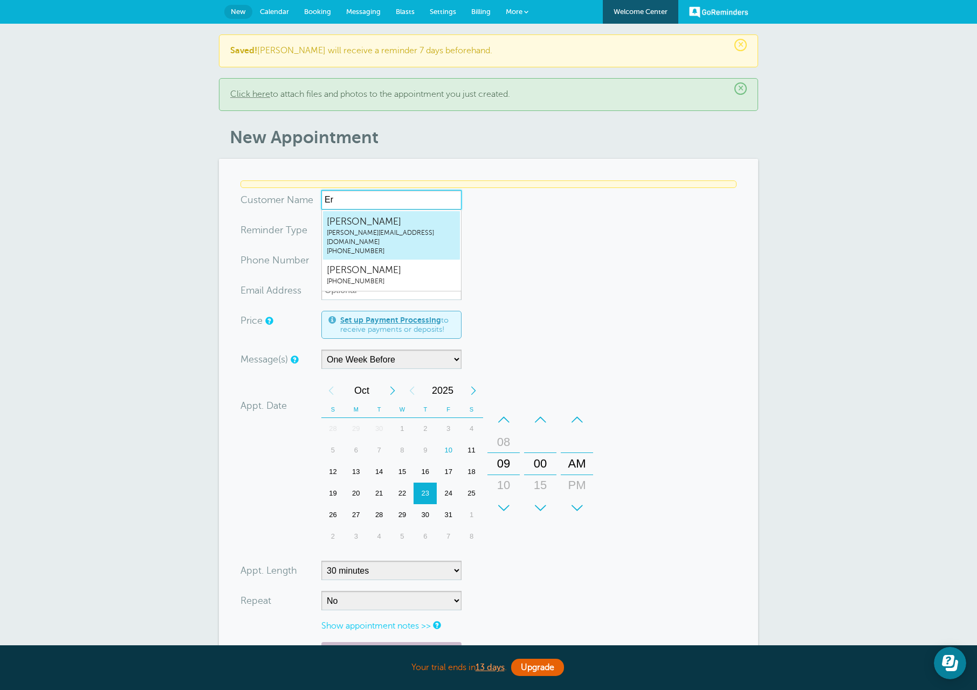
type input "Eri"
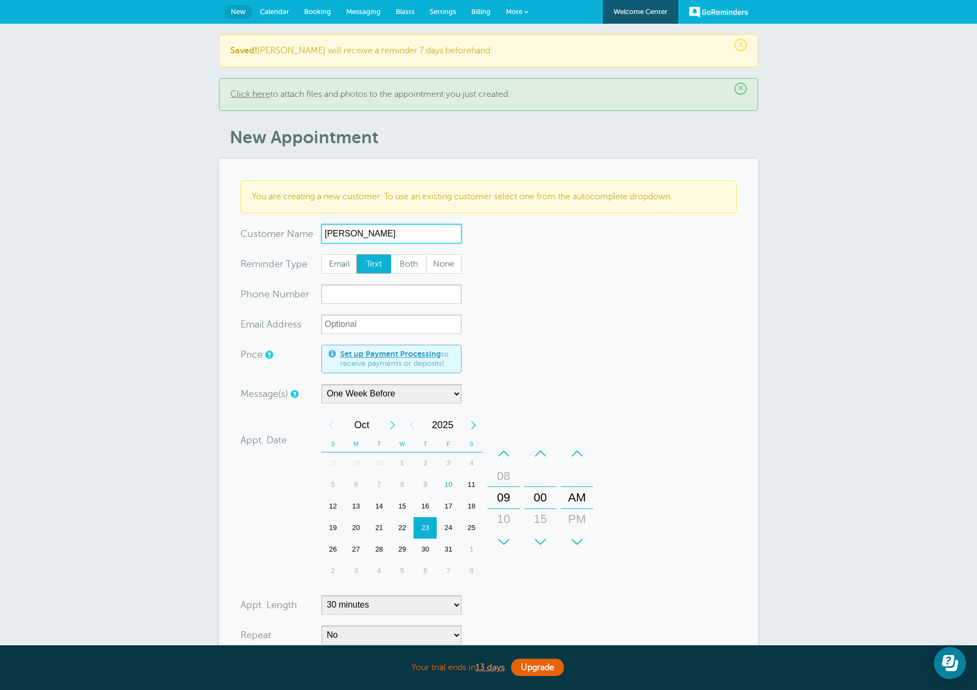
type input "[PERSON_NAME]"
type input "441-380-1576"
click at [366, 324] on input "xx-no-autofill" at bounding box center [391, 324] width 140 height 19
paste input "[EMAIL_ADDRESS][DOMAIN_NAME]"
type input "[EMAIL_ADDRESS][DOMAIN_NAME]"
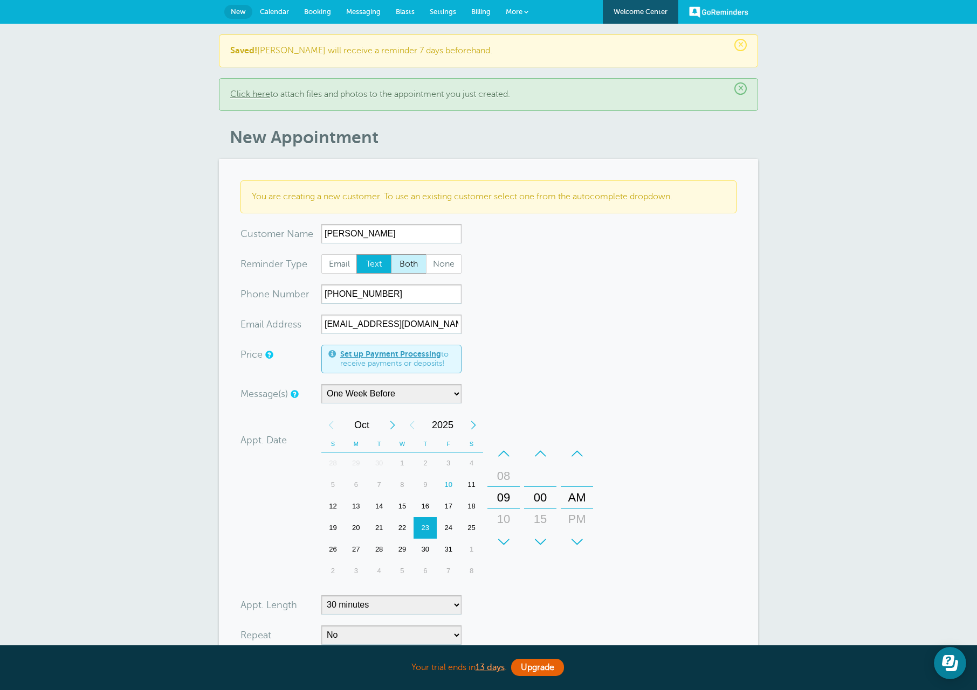
drag, startPoint x: 412, startPoint y: 266, endPoint x: 412, endPoint y: 274, distance: 8.1
click at [412, 265] on span "Both" at bounding box center [408, 264] width 34 height 18
click at [375, 549] on div "28" at bounding box center [379, 550] width 23 height 22
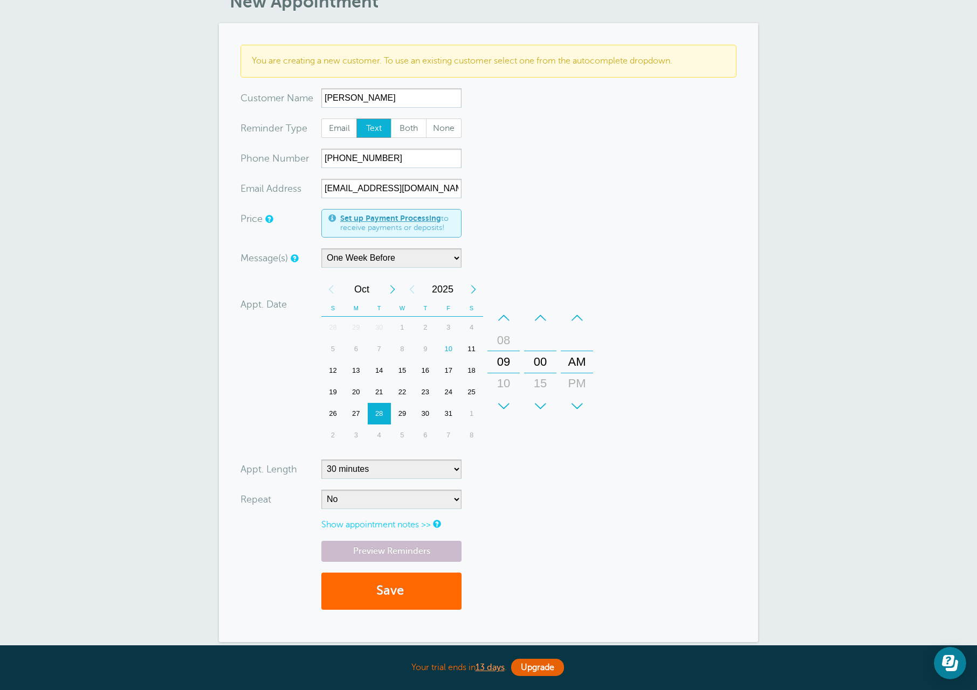
scroll to position [162, 0]
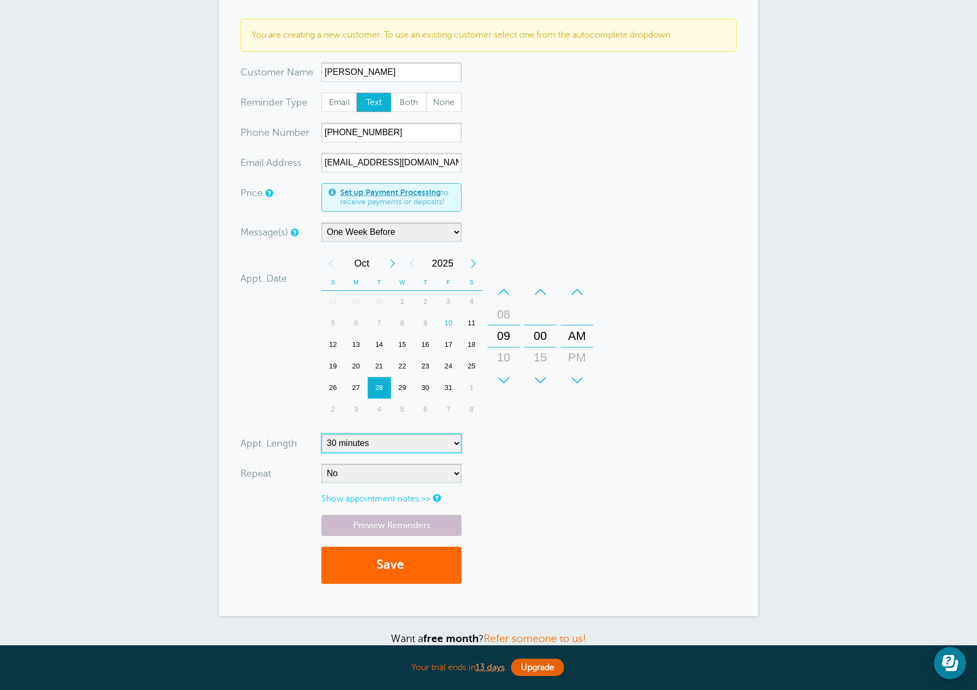
click at [336, 447] on select "5 minutes 10 minutes 15 minutes 20 minutes 25 minutes 30 minutes 35 minutes 40 …" at bounding box center [391, 443] width 140 height 19
select select "60"
click at [321, 434] on select "5 minutes 10 minutes 15 minutes 20 minutes 25 minutes 30 minutes 35 minutes 40 …" at bounding box center [391, 443] width 140 height 19
click at [549, 467] on form "You are creating a new customer. To use an existing customer select one from th…" at bounding box center [488, 307] width 496 height 576
click at [423, 524] on link "Preview Reminders" at bounding box center [391, 525] width 140 height 21
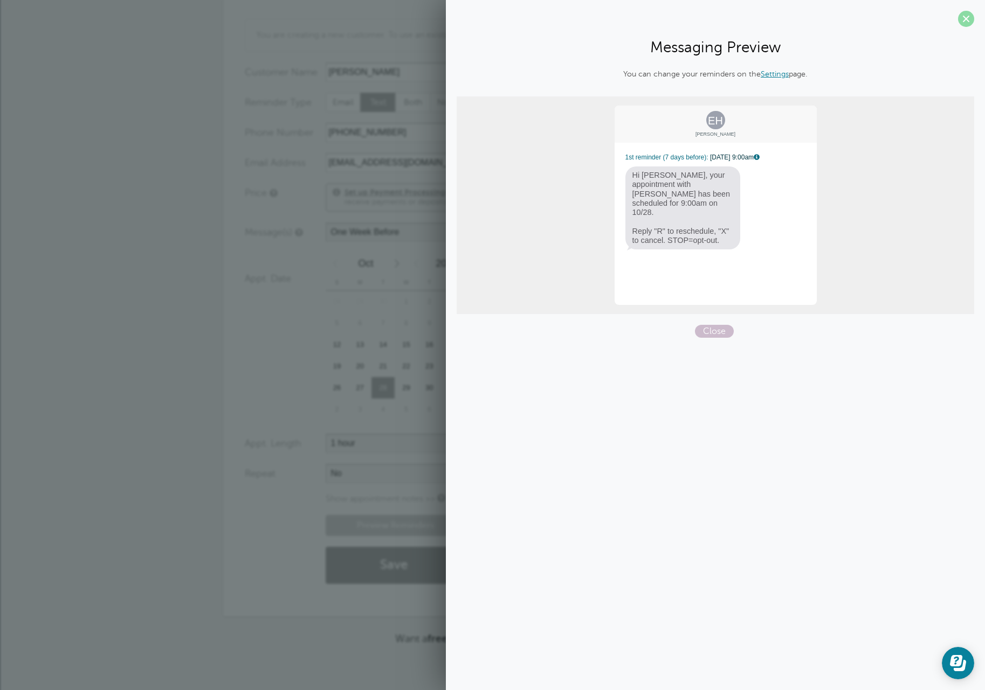
click at [965, 17] on span at bounding box center [966, 19] width 16 height 16
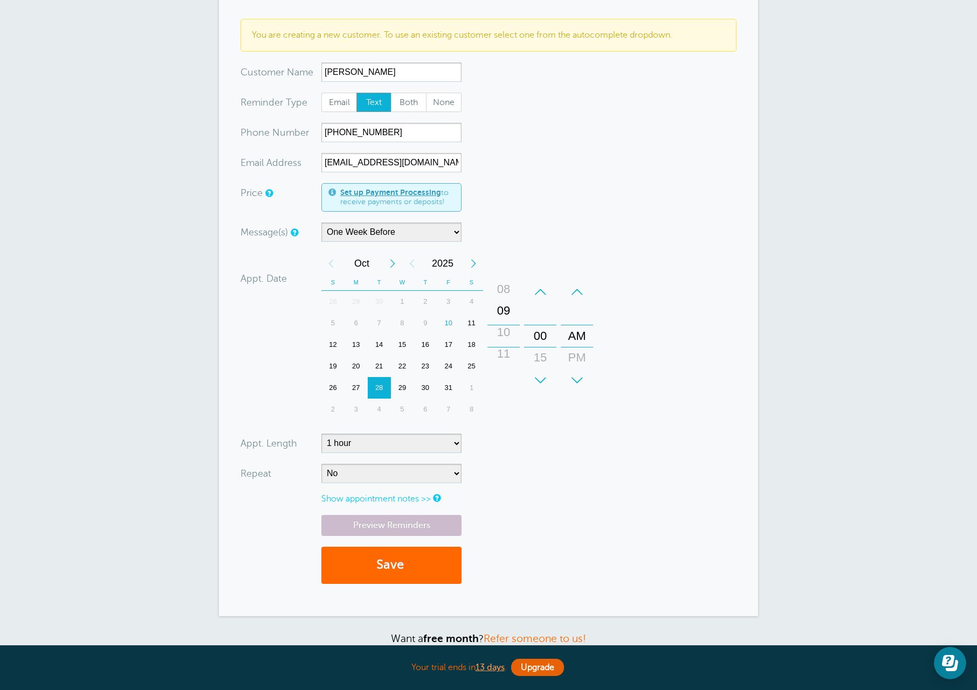
drag, startPoint x: 510, startPoint y: 348, endPoint x: 509, endPoint y: 326, distance: 22.1
click at [509, 326] on div "10" at bounding box center [504, 333] width 26 height 22
click at [438, 522] on link "Preview Reminders" at bounding box center [391, 525] width 140 height 21
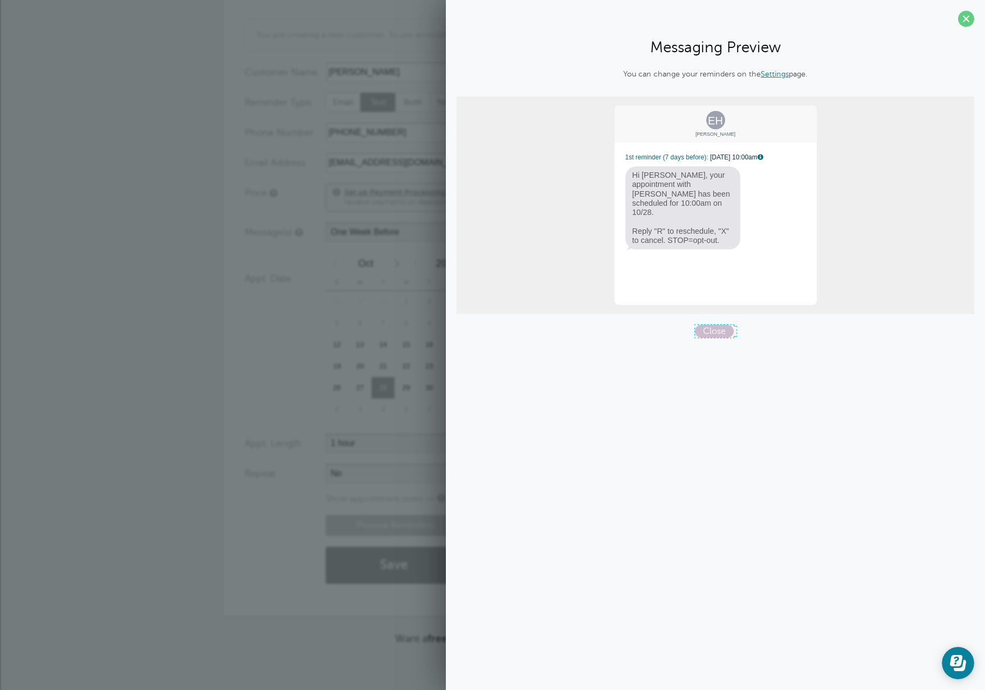
click at [711, 330] on span "Close" at bounding box center [714, 331] width 39 height 13
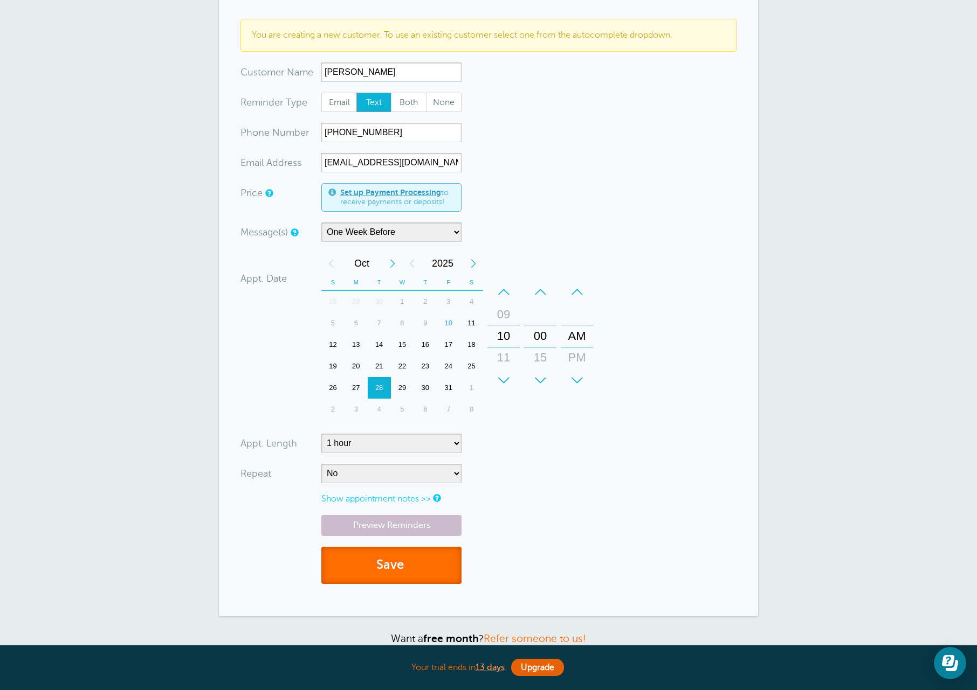
click at [404, 558] on button "Save" at bounding box center [391, 565] width 140 height 37
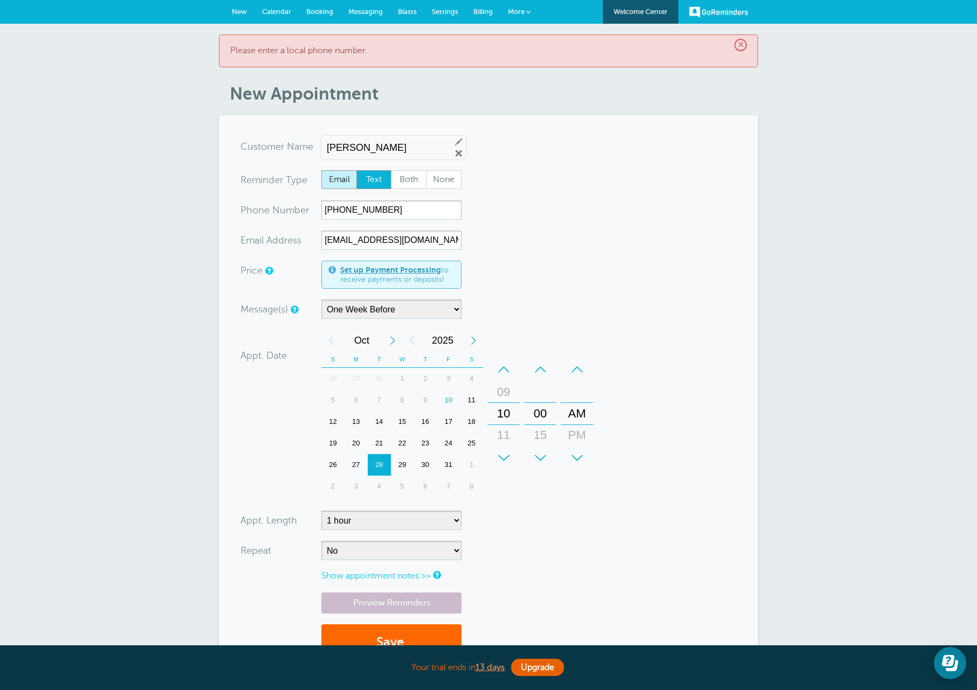
drag, startPoint x: 327, startPoint y: 178, endPoint x: 356, endPoint y: 188, distance: 31.2
click at [327, 179] on span "Email" at bounding box center [339, 180] width 34 height 18
drag, startPoint x: 400, startPoint y: 211, endPoint x: 288, endPoint y: 211, distance: 112.1
click at [288, 211] on div "xxx-no-autofill Pho ne Nu mber (441) 380-1576" at bounding box center [350, 210] width 221 height 19
click at [333, 176] on span "Email" at bounding box center [339, 180] width 34 height 18
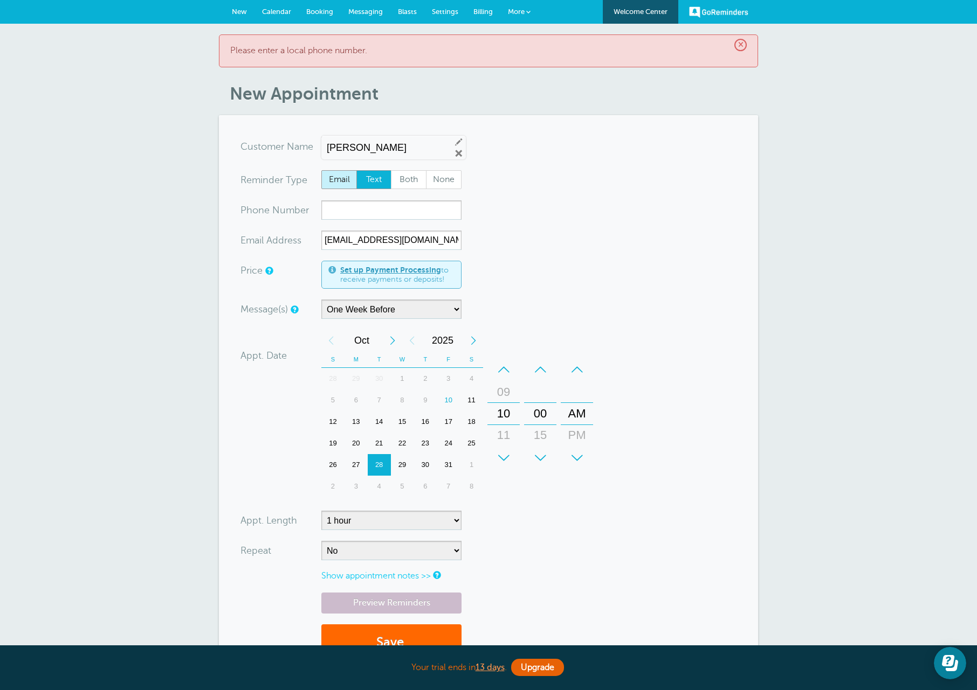
click at [333, 176] on span "Email" at bounding box center [339, 180] width 34 height 18
click at [321, 170] on input "Email" at bounding box center [321, 170] width 1 height 1
radio input "true"
click at [569, 229] on form "You are creating a new customer. To use an existing customer select one from th…" at bounding box center [488, 405] width 496 height 536
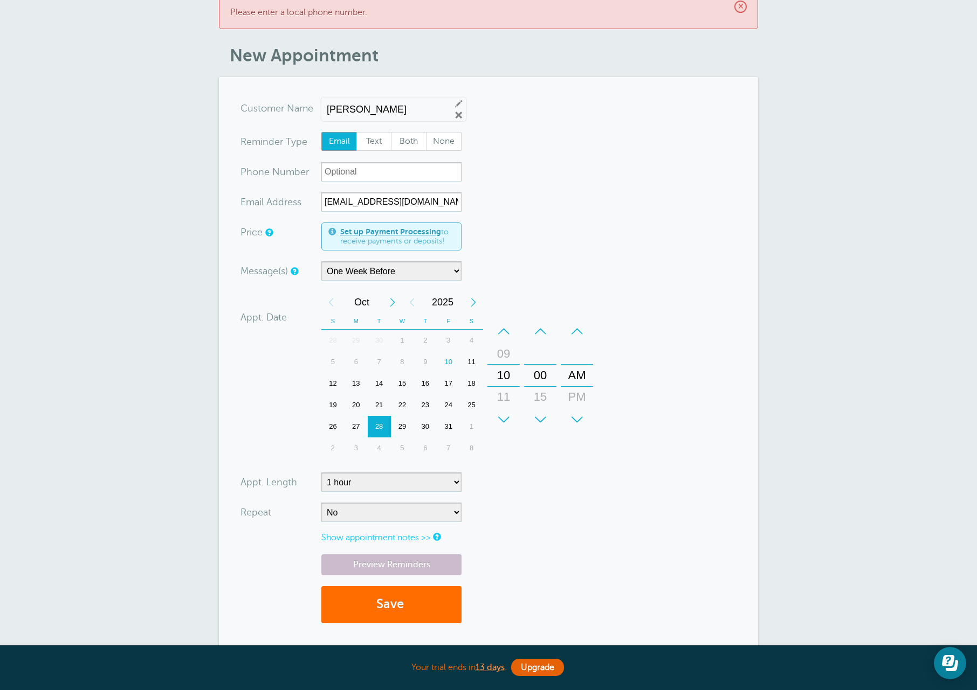
scroll to position [54, 0]
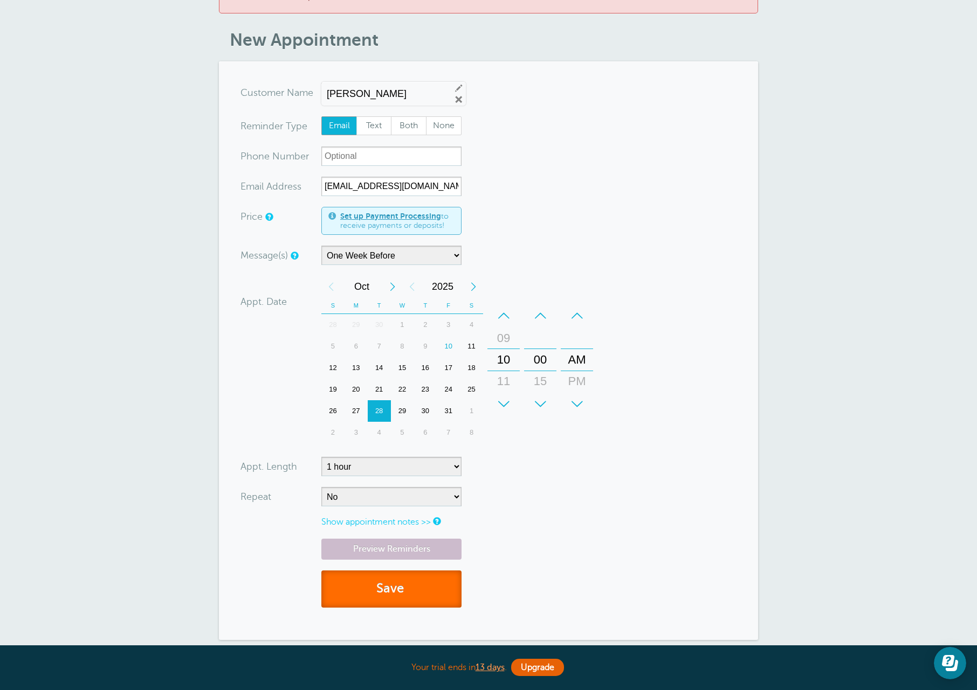
click at [426, 586] on button "Save" at bounding box center [391, 589] width 140 height 37
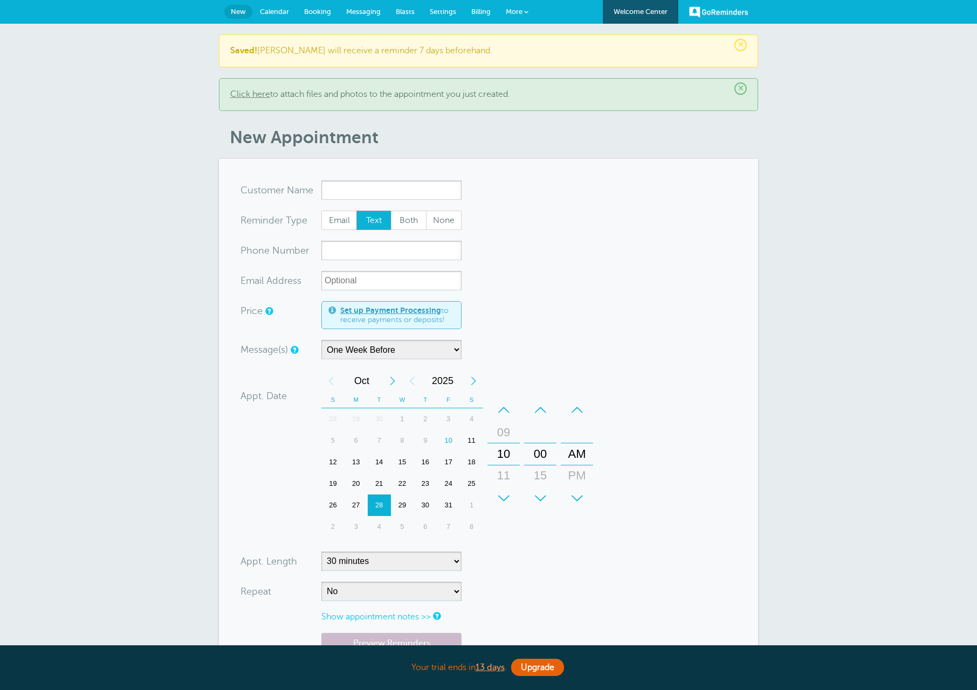
select select "163589"
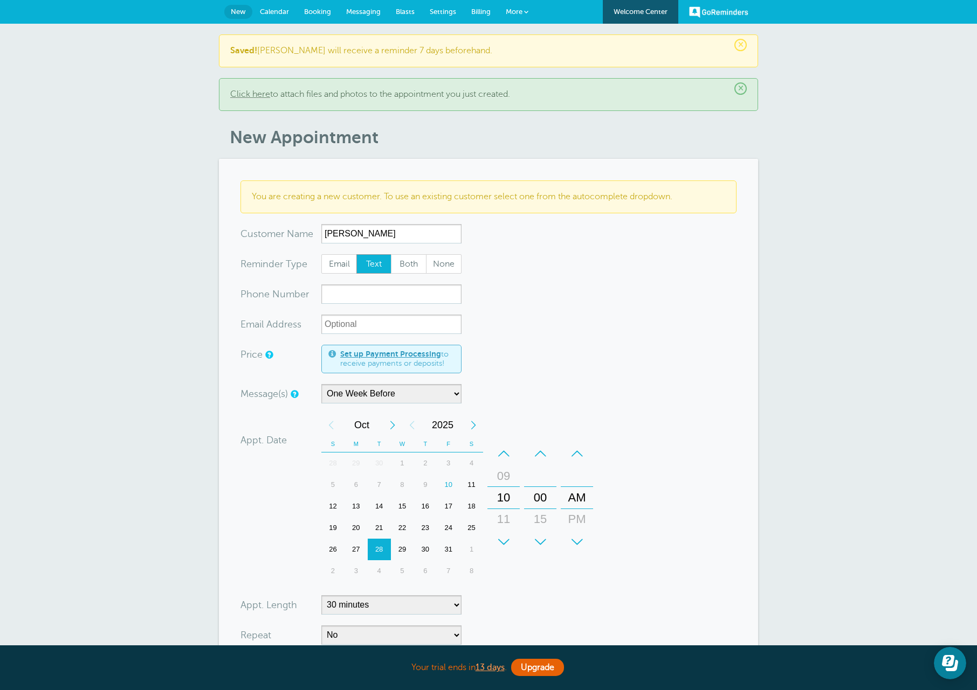
type input "[PERSON_NAME]"
click at [362, 295] on input "xxx-no-autofill" at bounding box center [391, 294] width 140 height 19
type input "[PHONE_NUMBER]"
click at [420, 328] on input "xx-no-autofill" at bounding box center [391, 324] width 140 height 19
paste input "[EMAIL_ADDRESS][DOMAIN_NAME]"
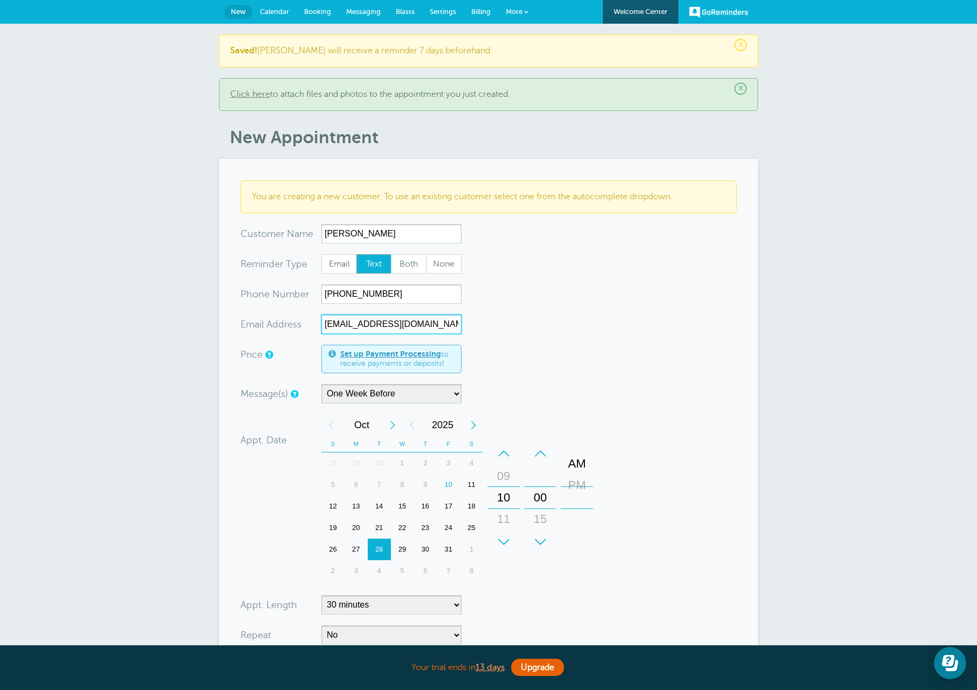
drag, startPoint x: 572, startPoint y: 514, endPoint x: 574, endPoint y: 479, distance: 35.1
click at [574, 479] on div "PM" at bounding box center [577, 486] width 26 height 22
drag, startPoint x: 501, startPoint y: 513, endPoint x: 502, endPoint y: 665, distance: 152.0
click at [503, 665] on div "Your trial ends [DATE] . Upgrade Your trial ends [DATE] . Upgrade GoReminders […" at bounding box center [488, 458] width 977 height 917
type input "[EMAIL_ADDRESS][DOMAIN_NAME]"
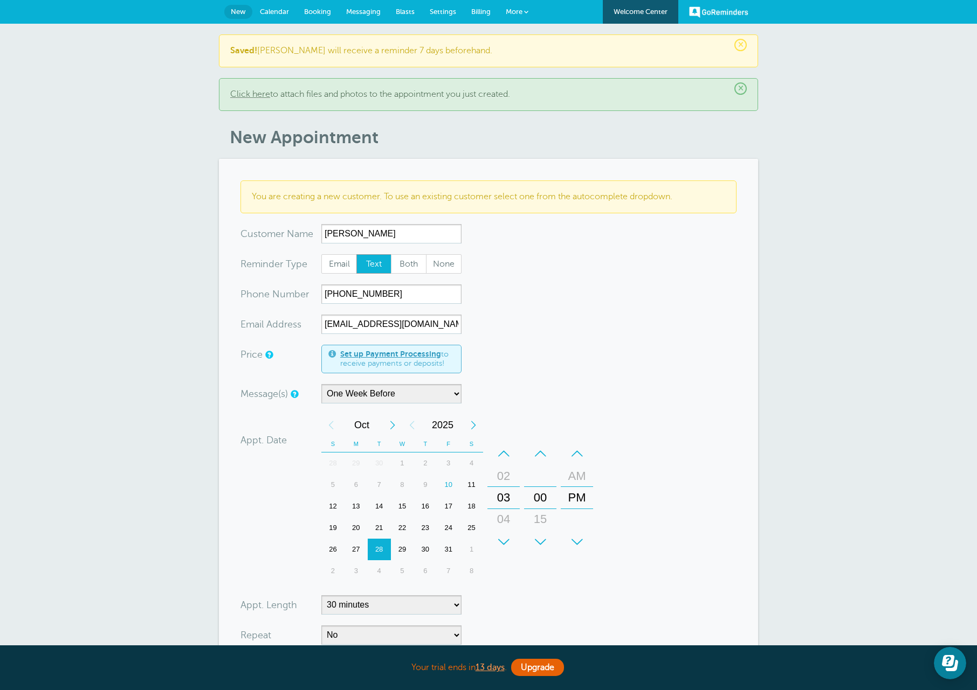
click at [674, 562] on form "You are creating a new customer. To use an existing customer select one from th…" at bounding box center [488, 469] width 496 height 576
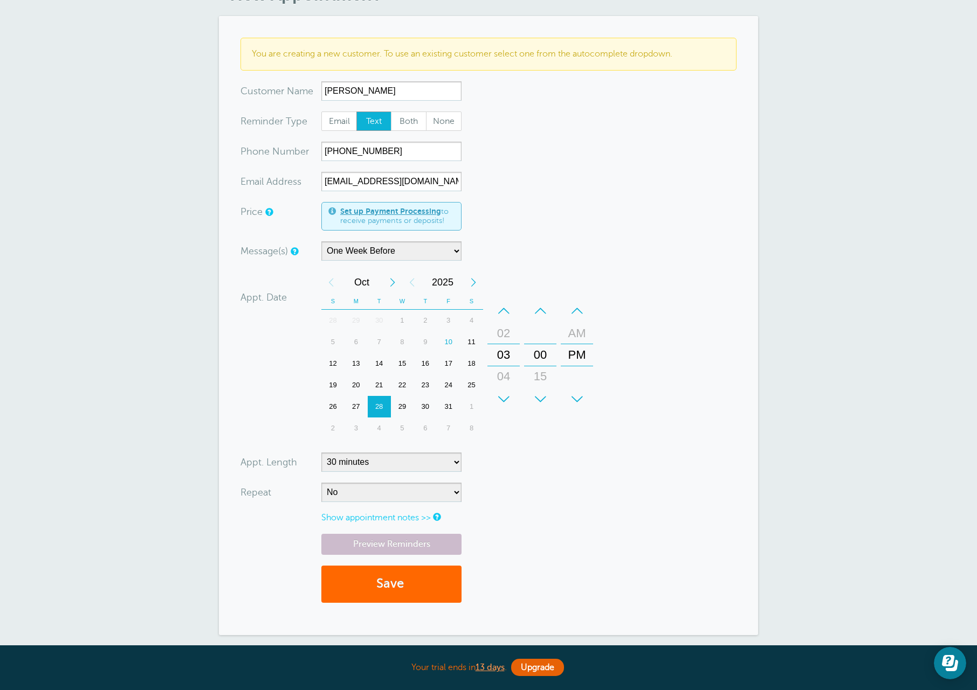
scroll to position [162, 0]
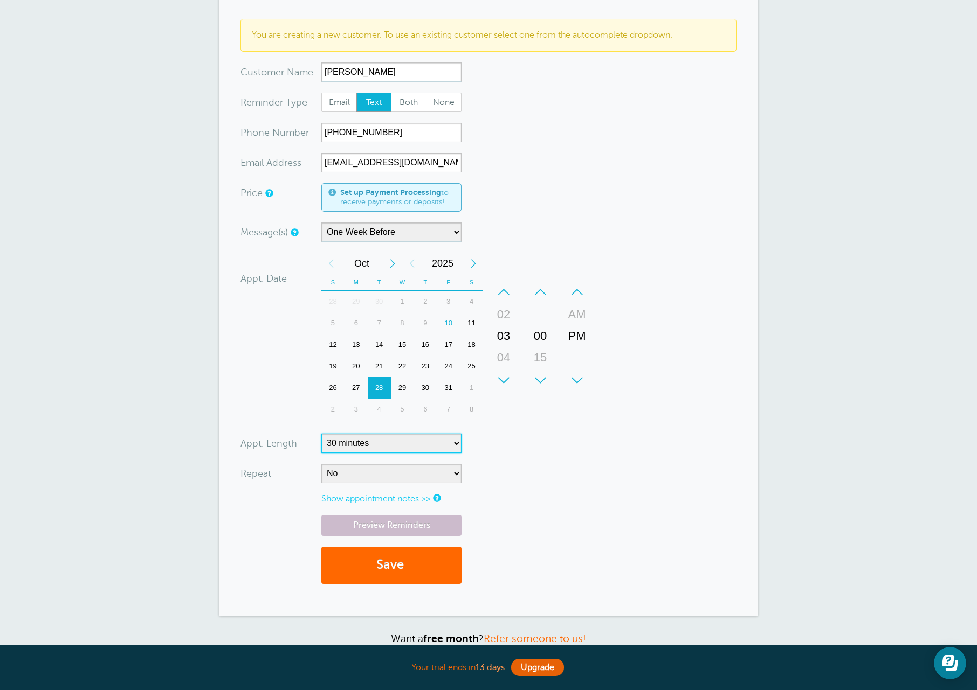
click at [393, 446] on select "5 minutes 10 minutes 15 minutes 20 minutes 25 minutes 30 minutes 35 minutes 40 …" at bounding box center [391, 443] width 140 height 19
select select "60"
click at [321, 434] on select "5 minutes 10 minutes 15 minutes 20 minutes 25 minutes 30 minutes 35 minutes 40 …" at bounding box center [391, 443] width 140 height 19
click at [383, 520] on link "Preview Reminders" at bounding box center [391, 525] width 140 height 21
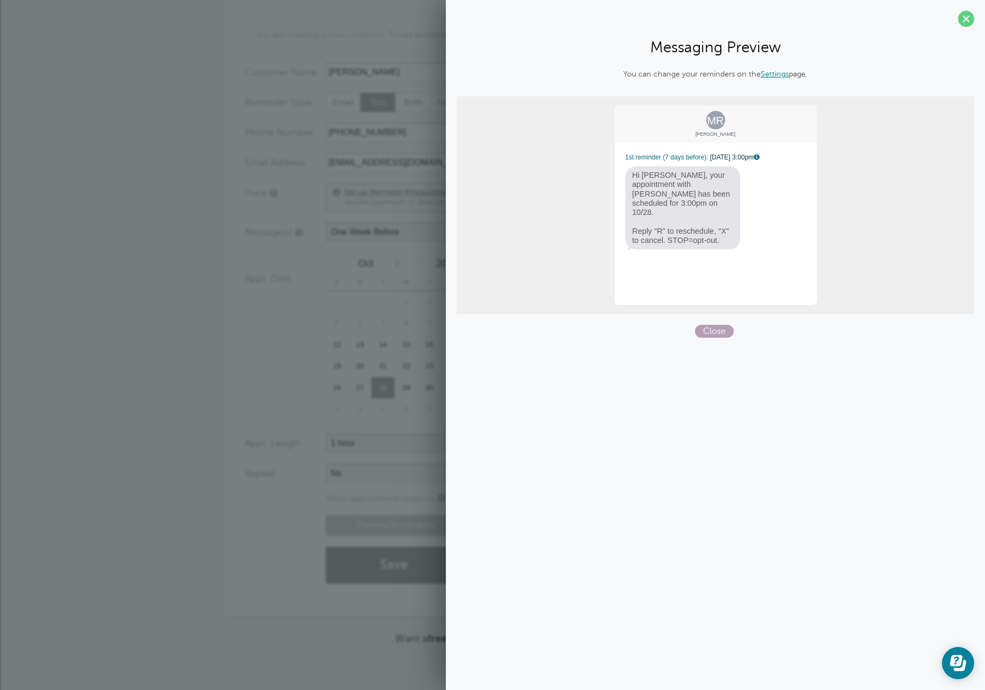
click at [719, 332] on span "Close" at bounding box center [714, 331] width 39 height 13
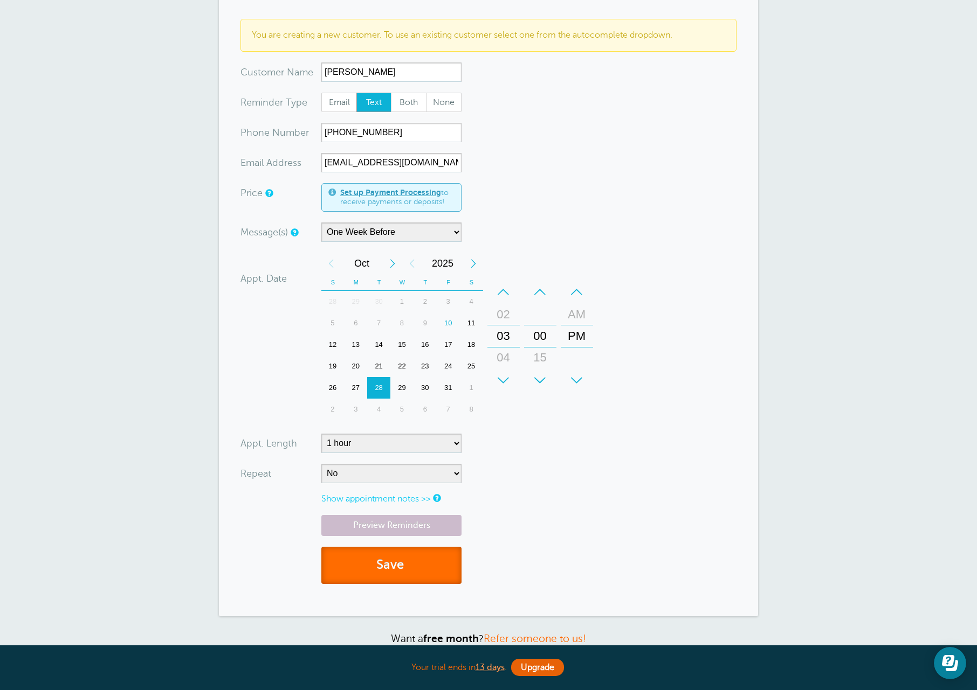
click at [403, 569] on button "Save" at bounding box center [391, 565] width 140 height 37
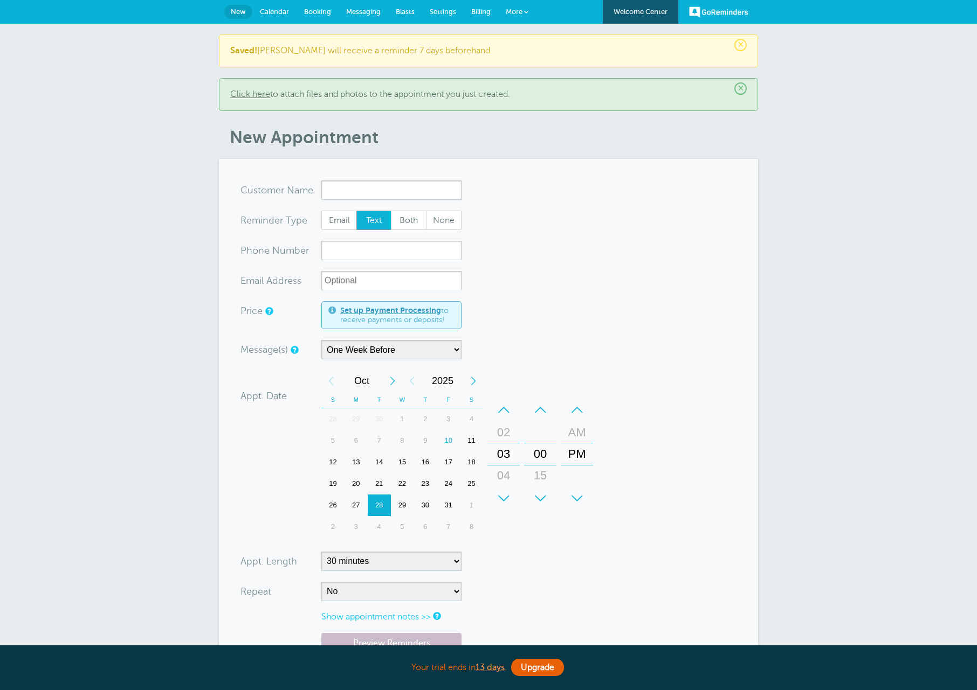
select select "163589"
click at [413, 192] on input "x-no-autofill" at bounding box center [391, 190] width 140 height 19
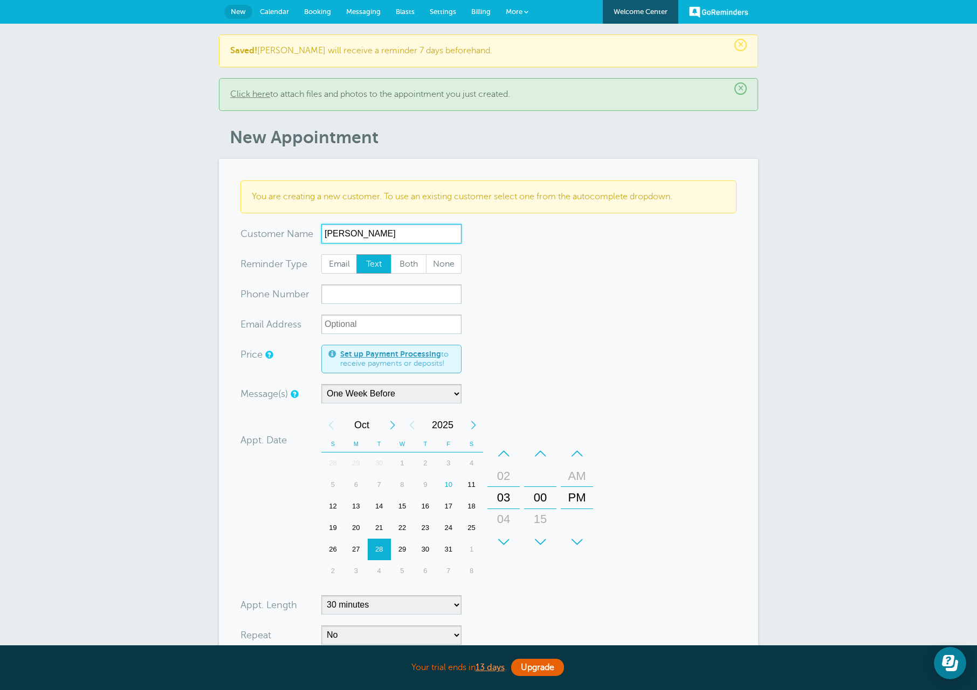
type input "[PERSON_NAME]"
click at [410, 261] on span "Both" at bounding box center [408, 264] width 34 height 18
click at [391, 254] on input "Both" at bounding box center [390, 254] width 1 height 1
radio input "true"
click at [391, 293] on input "xxx-no-autofill" at bounding box center [391, 294] width 140 height 19
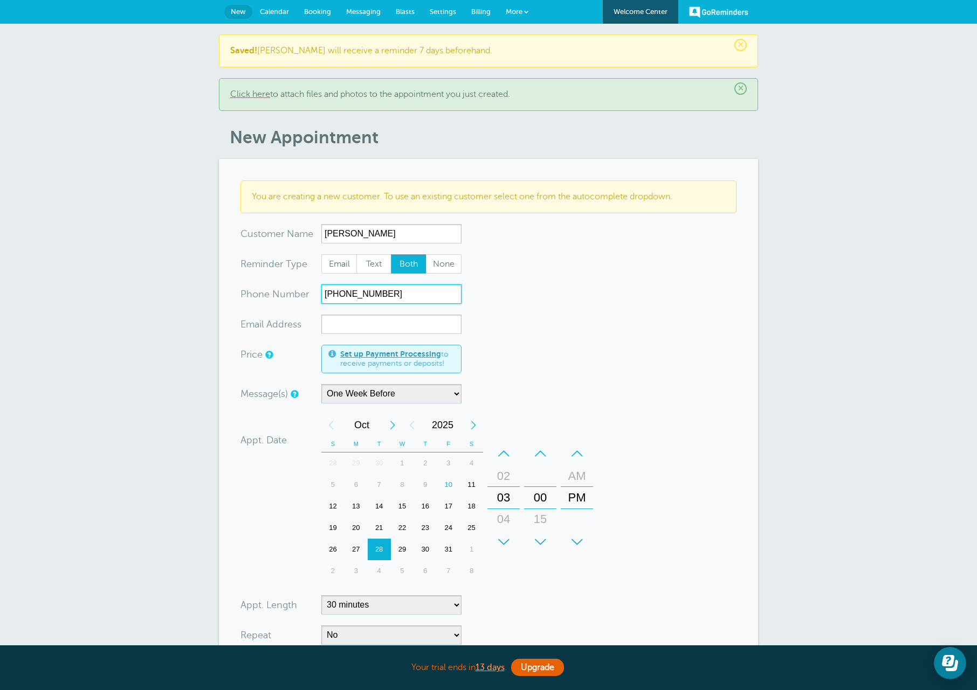
type input "818-523-8798"
click at [369, 327] on input "xx-no-autofill" at bounding box center [391, 324] width 140 height 19
paste input "mariabartolet@gmail.com"
type input "mariabartolet@gmail.com"
click at [588, 368] on form "You are creating a new customer. To use an existing customer select one from th…" at bounding box center [488, 469] width 496 height 576
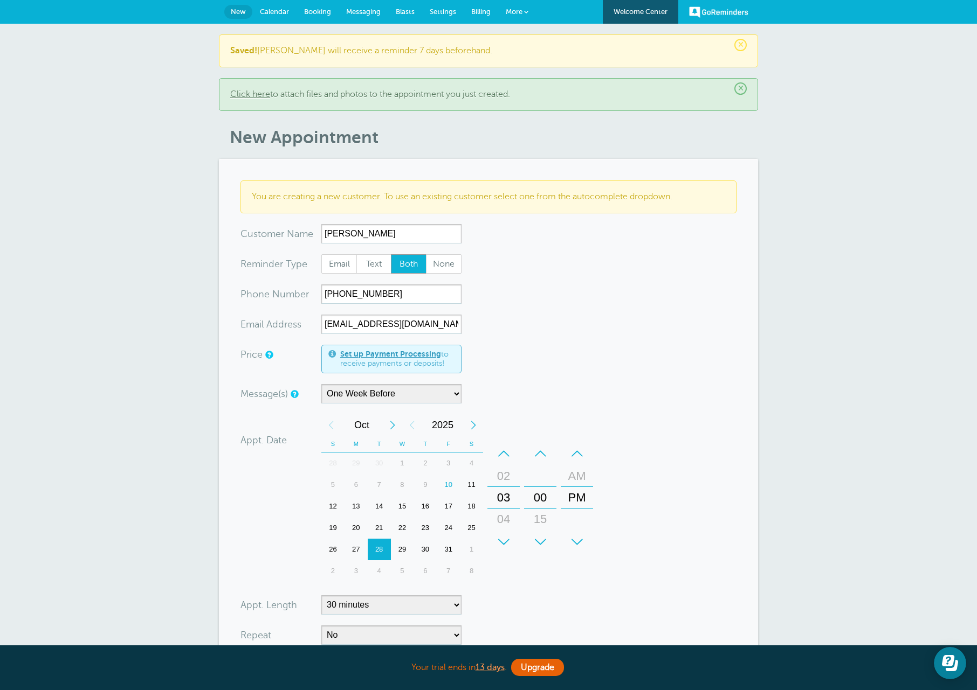
click at [404, 548] on div "29" at bounding box center [402, 550] width 23 height 22
drag, startPoint x: 509, startPoint y: 499, endPoint x: 532, endPoint y: 354, distance: 146.3
click at [532, 354] on form "You are creating a new customer. To use an existing customer select one from th…" at bounding box center [488, 469] width 496 height 576
drag, startPoint x: 573, startPoint y: 485, endPoint x: 570, endPoint y: 519, distance: 34.1
click at [570, 519] on div "AM" at bounding box center [577, 511] width 26 height 22
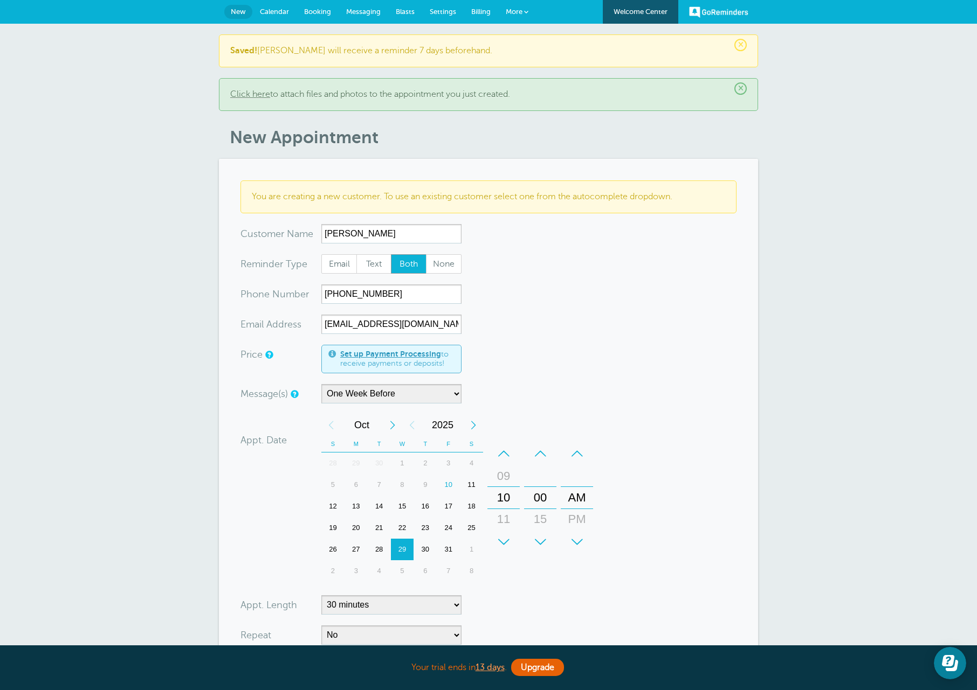
drag, startPoint x: 652, startPoint y: 575, endPoint x: 602, endPoint y: 578, distance: 50.8
click at [653, 574] on form "You are creating a new customer. To use an existing customer select one from th…" at bounding box center [488, 469] width 496 height 576
drag, startPoint x: 459, startPoint y: 605, endPoint x: 446, endPoint y: 602, distance: 13.3
click at [457, 604] on select "5 minutes 10 minutes 15 minutes 20 minutes 25 minutes 30 minutes 35 minutes 40 …" at bounding box center [391, 605] width 140 height 19
select select "60"
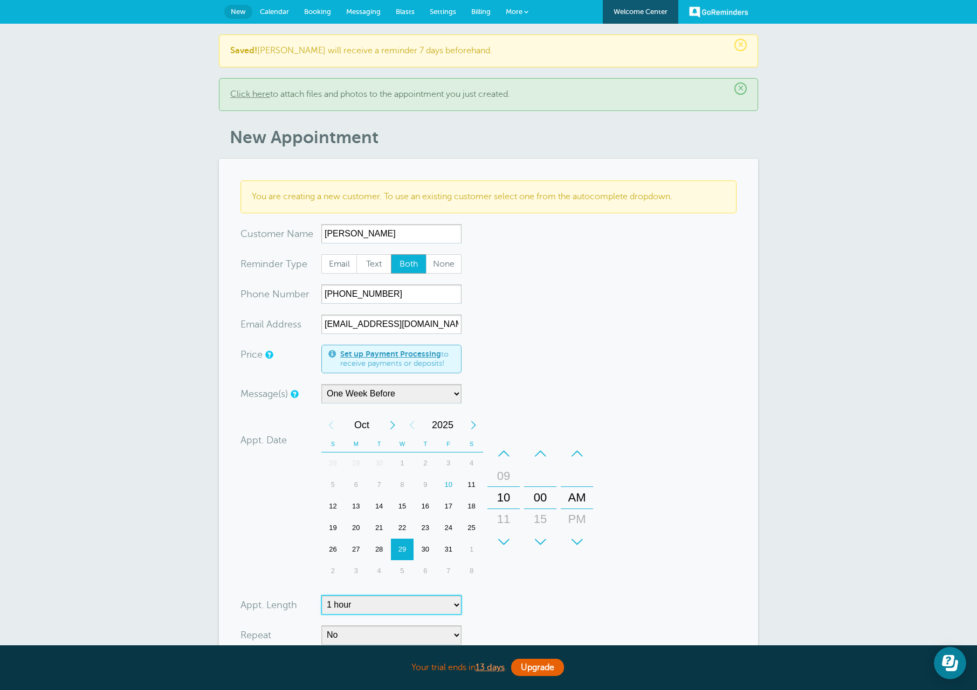
click at [321, 596] on select "5 minutes 10 minutes 15 minutes 20 minutes 25 minutes 30 minutes 35 minutes 40 …" at bounding box center [391, 605] width 140 height 19
click at [611, 380] on form "You are creating a new customer. To use an existing customer select one from th…" at bounding box center [488, 469] width 496 height 576
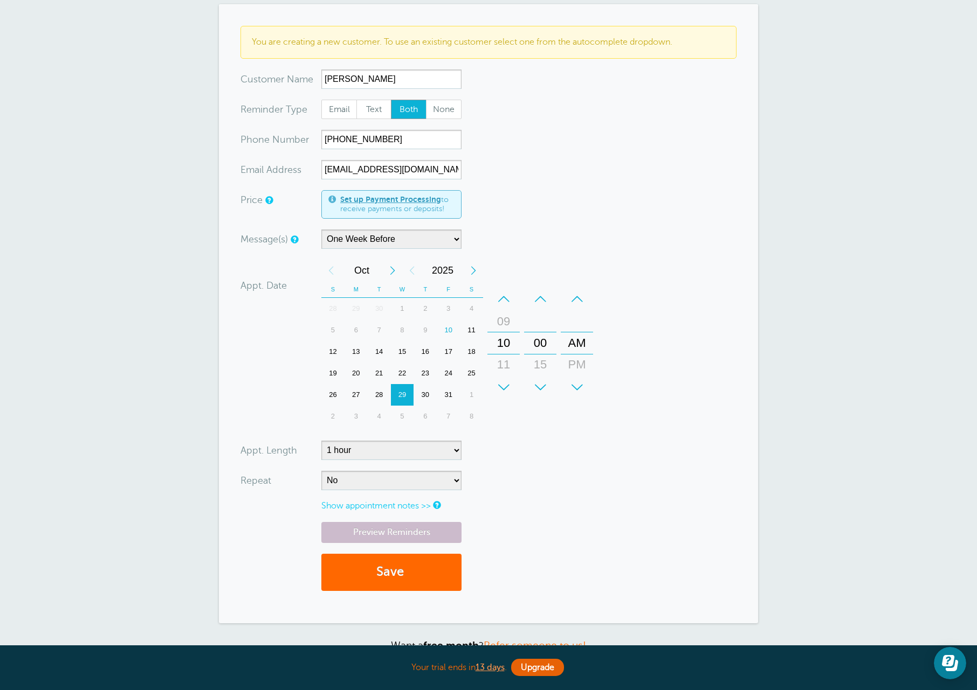
scroll to position [162, 0]
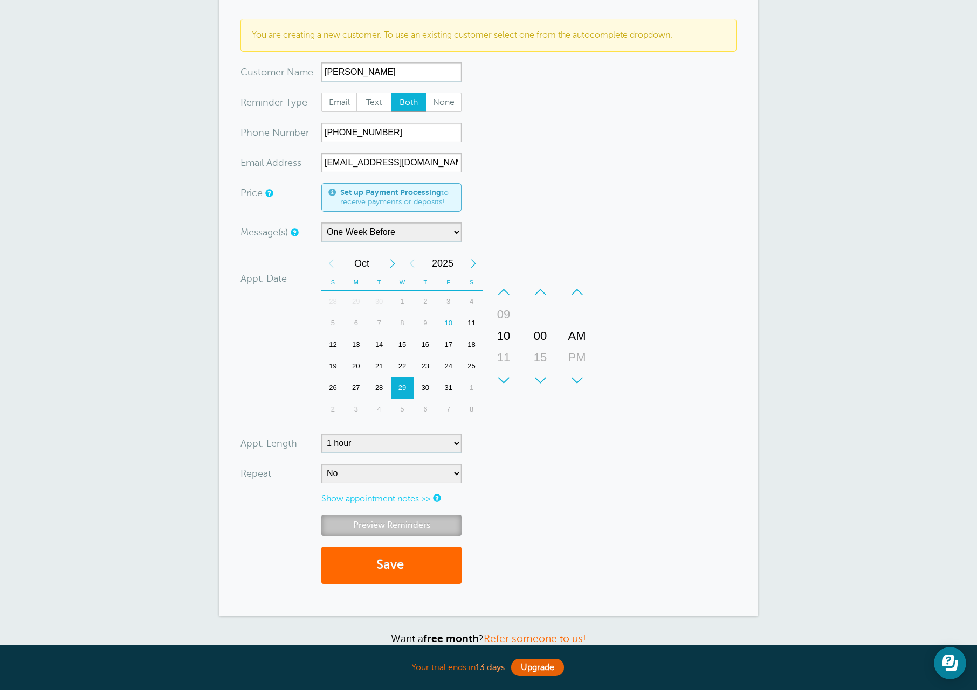
click at [404, 524] on link "Preview Reminders" at bounding box center [391, 525] width 140 height 21
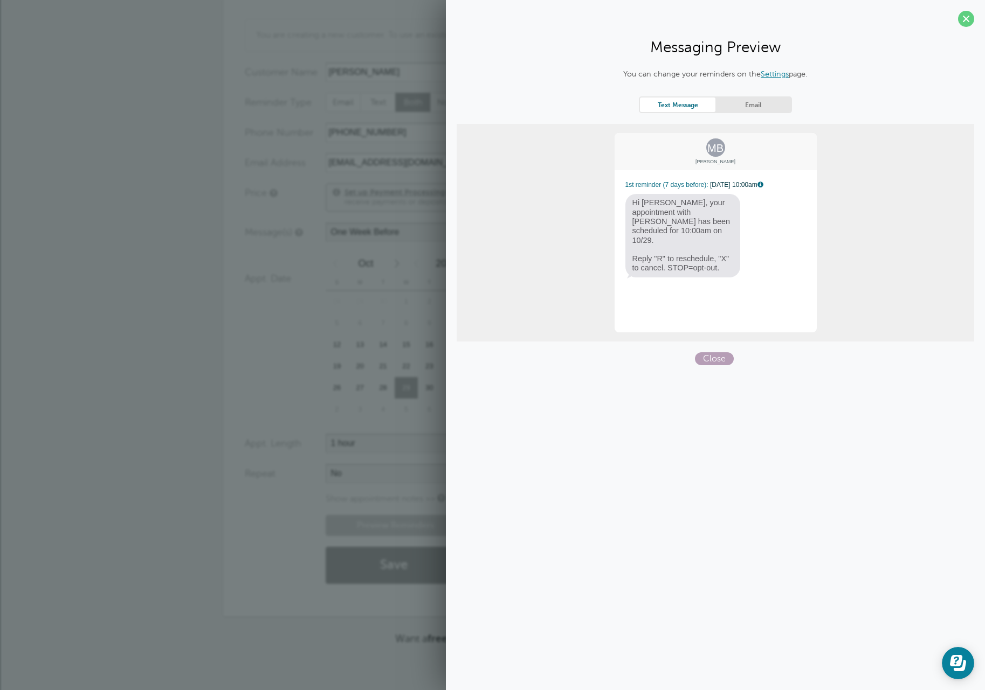
click at [716, 356] on span "Close" at bounding box center [714, 359] width 39 height 13
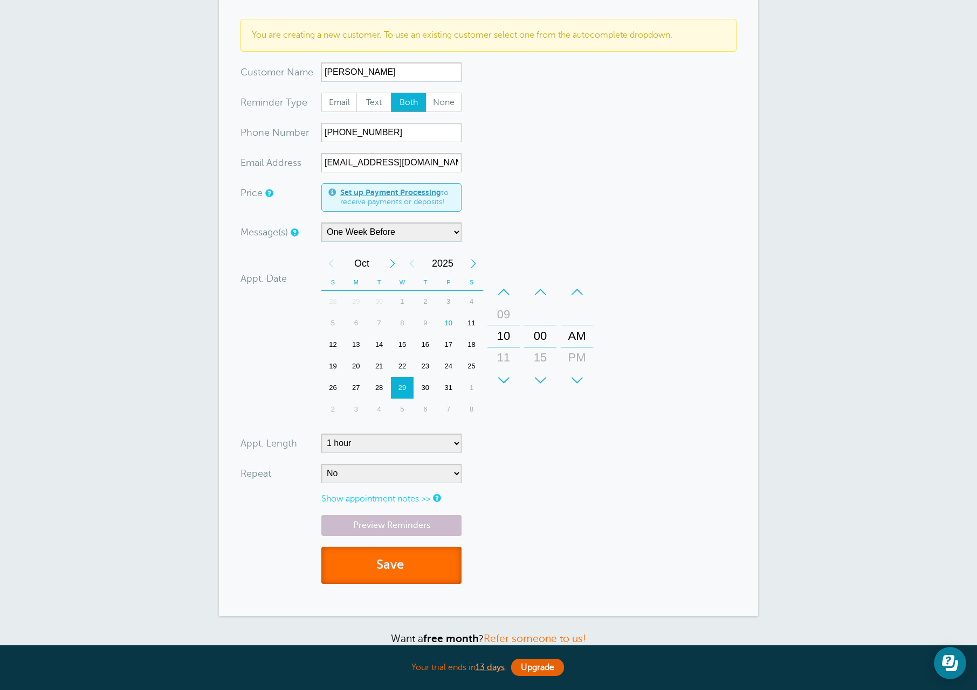
drag, startPoint x: 399, startPoint y: 565, endPoint x: 391, endPoint y: 562, distance: 8.5
click at [399, 564] on button "Save" at bounding box center [391, 565] width 140 height 37
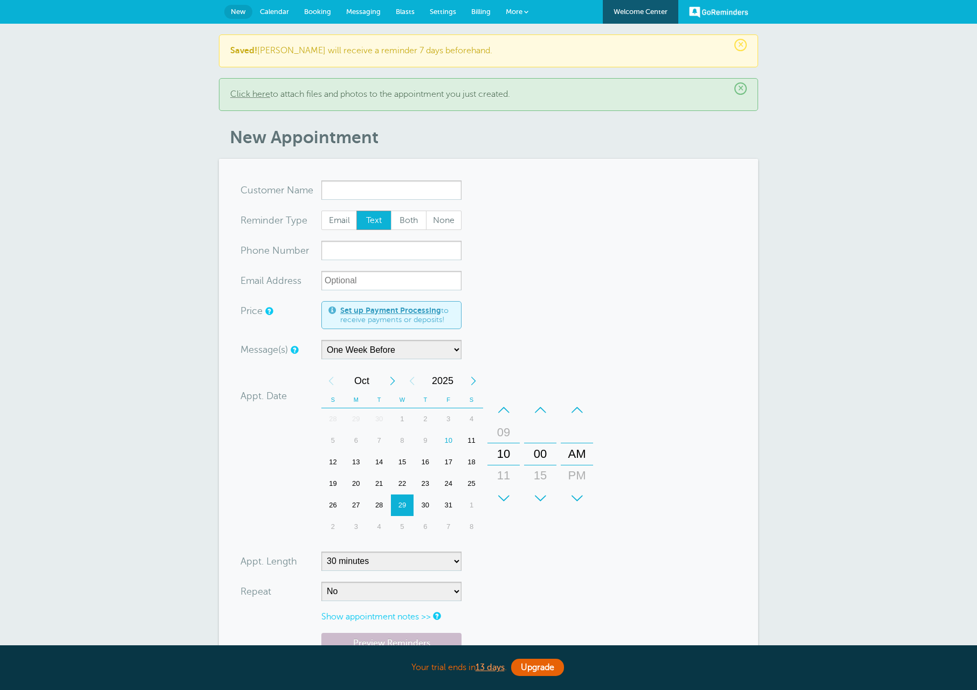
select select "163589"
click at [359, 189] on input "x-no-autofill" at bounding box center [391, 190] width 140 height 19
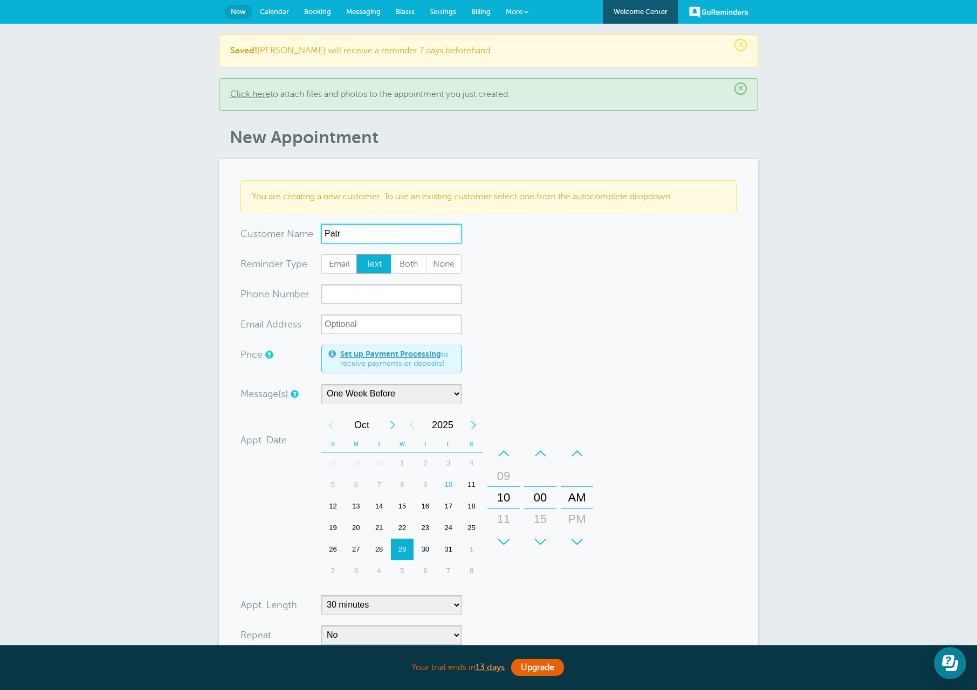
click at [378, 236] on input "Patr" at bounding box center [391, 233] width 140 height 19
click at [377, 235] on input "Patr" at bounding box center [391, 233] width 140 height 19
paste input "icia Haupt"
type input "Patricia Haupt"
drag, startPoint x: 427, startPoint y: 549, endPoint x: 430, endPoint y: 540, distance: 9.0
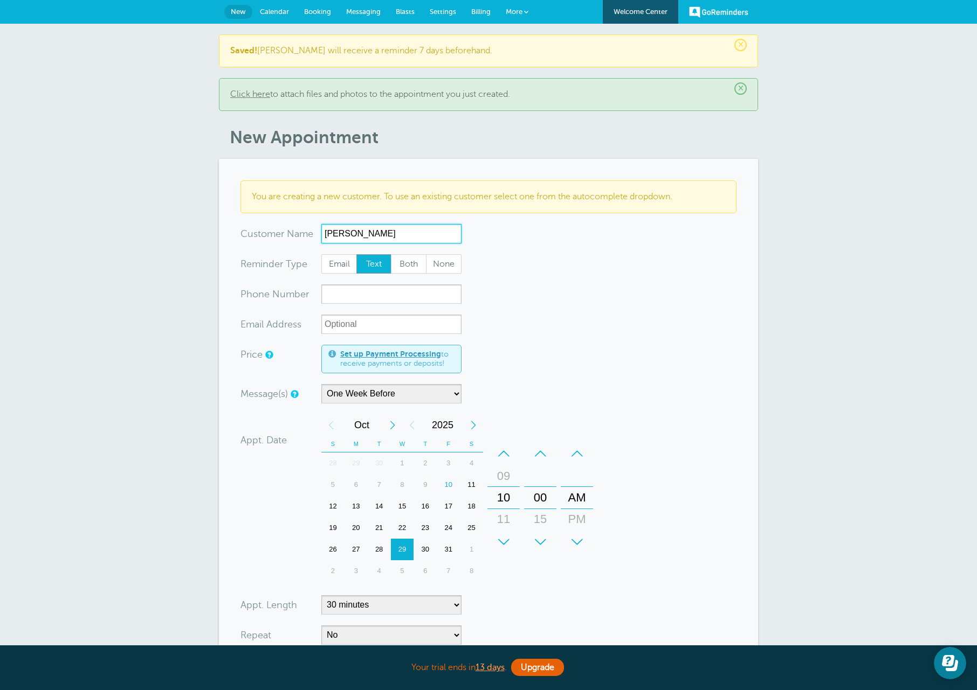
click at [427, 549] on div "30" at bounding box center [424, 550] width 23 height 22
click at [412, 292] on input "xxx-no-autofill" at bounding box center [391, 294] width 140 height 19
type input "970-426-8186"
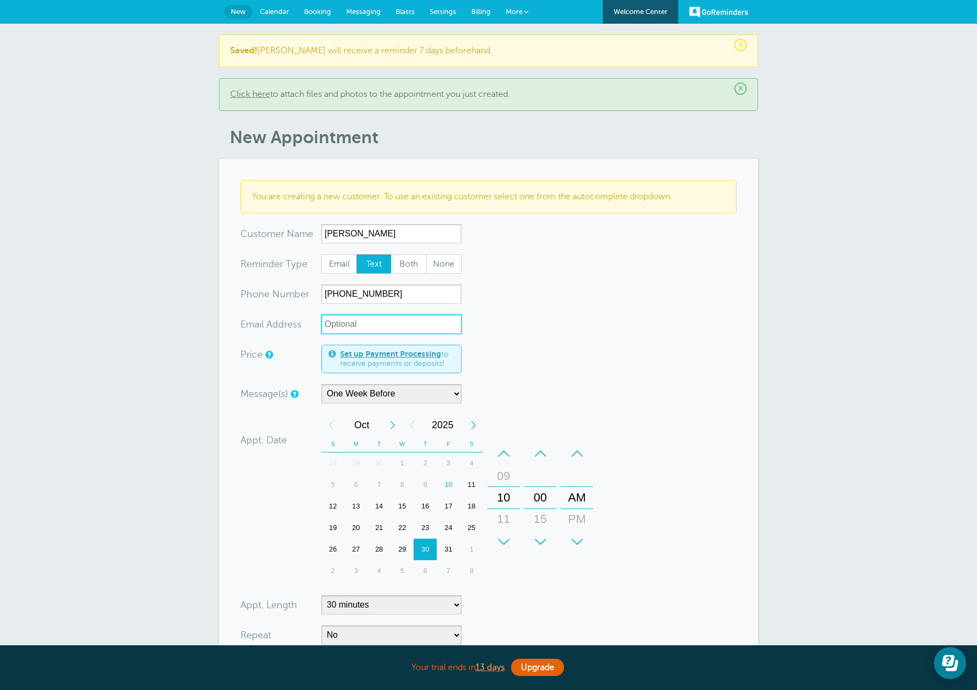
click at [364, 321] on input "xx-no-autofill" at bounding box center [391, 324] width 140 height 19
paste input "tiller6283@gmail.com"
type input "tiller6283@gmail.com"
click at [737, 416] on section "You are creating a new customer. To use an existing customer select one from th…" at bounding box center [488, 468] width 539 height 619
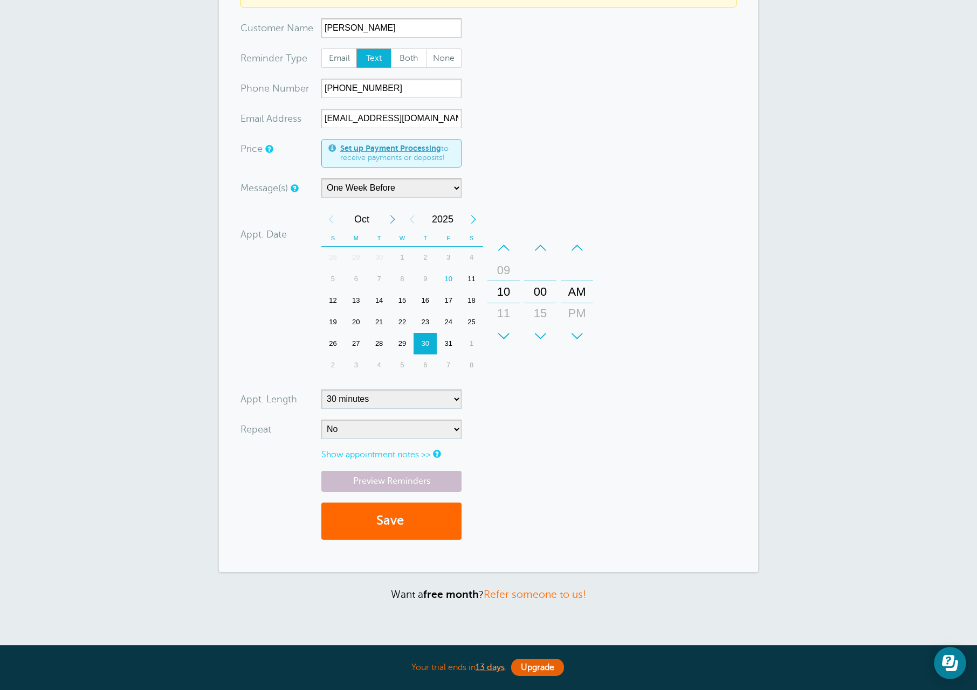
scroll to position [216, 0]
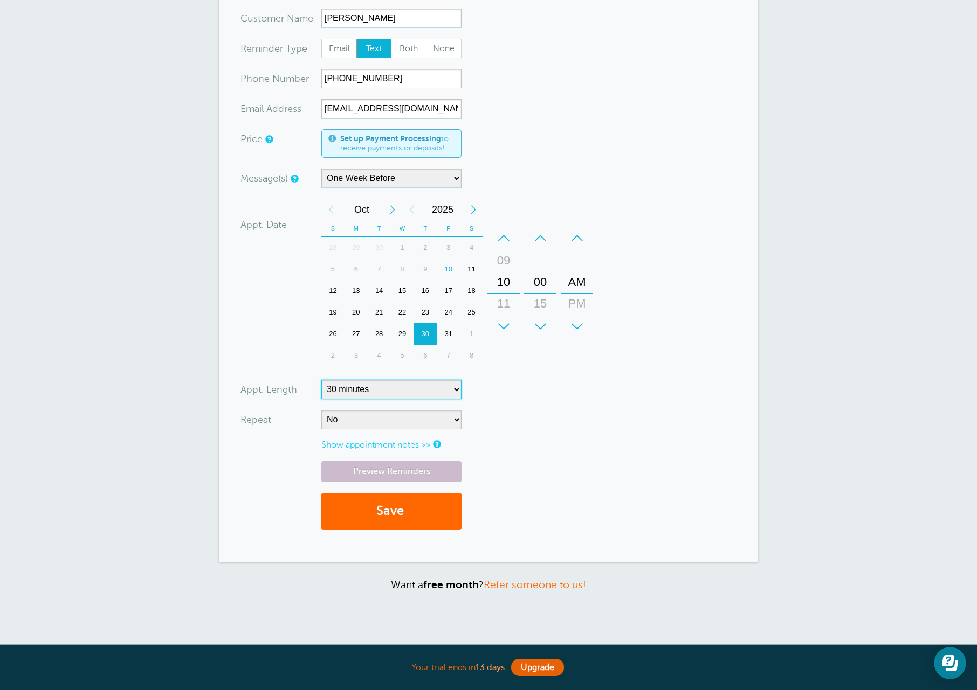
click at [409, 390] on select "5 minutes 10 minutes 15 minutes 20 minutes 25 minutes 30 minutes 35 minutes 40 …" at bounding box center [391, 389] width 140 height 19
select select "60"
click at [321, 380] on select "5 minutes 10 minutes 15 minutes 20 minutes 25 minutes 30 minutes 35 minutes 40 …" at bounding box center [391, 389] width 140 height 19
click at [564, 450] on form "You are creating a new customer. To use an existing customer select one from th…" at bounding box center [488, 253] width 496 height 576
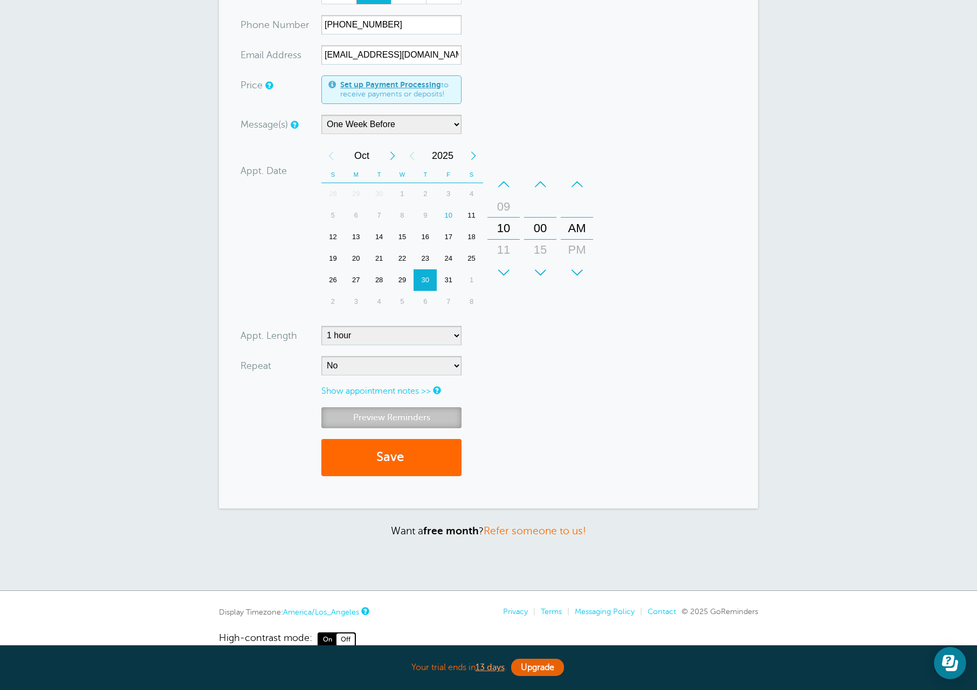
click at [411, 418] on link "Preview Reminders" at bounding box center [391, 418] width 140 height 21
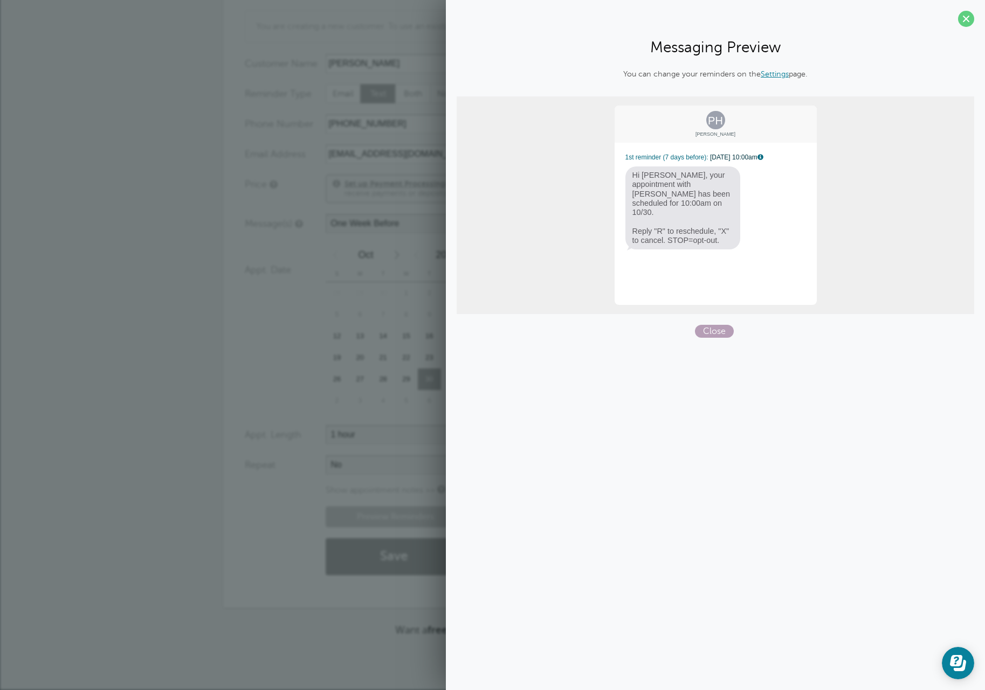
click at [721, 335] on span "Close" at bounding box center [714, 331] width 39 height 13
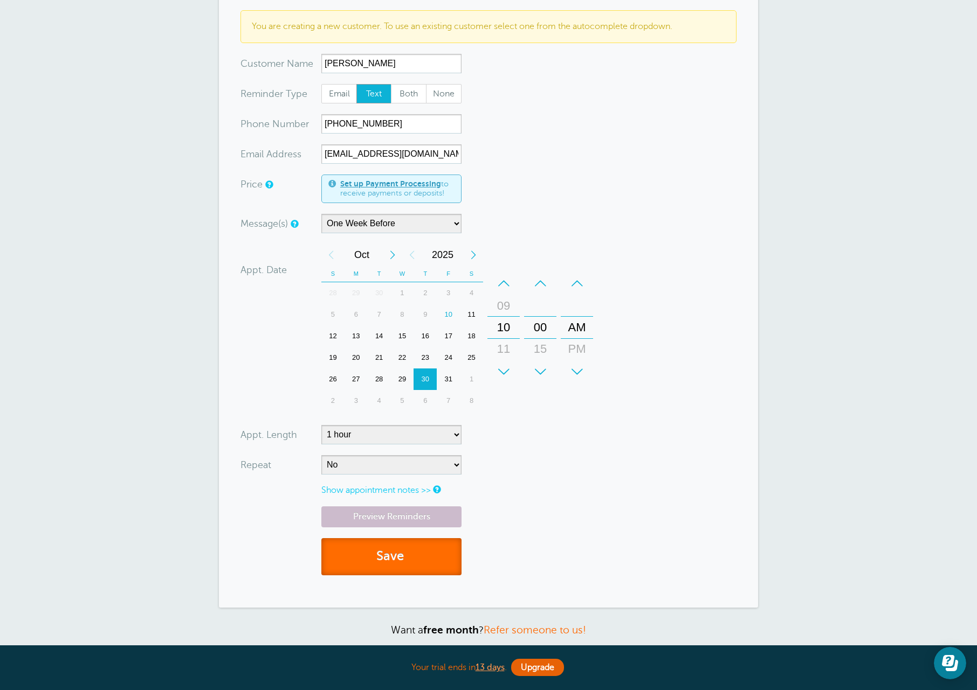
click at [406, 566] on button "Save" at bounding box center [391, 556] width 140 height 37
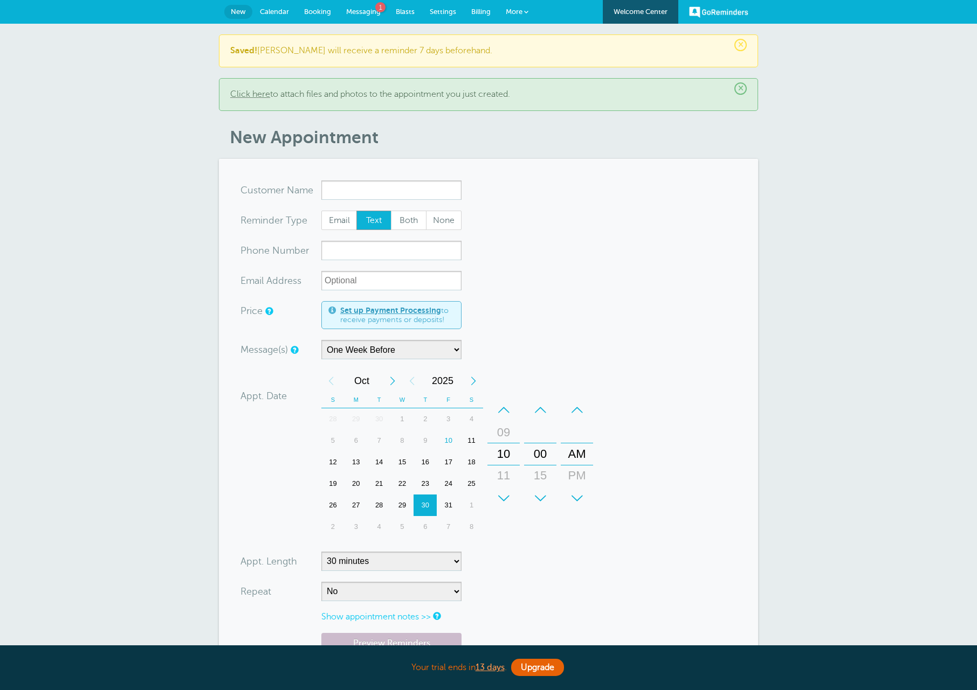
select select "163589"
click at [367, 11] on span "Messaging" at bounding box center [363, 12] width 34 height 8
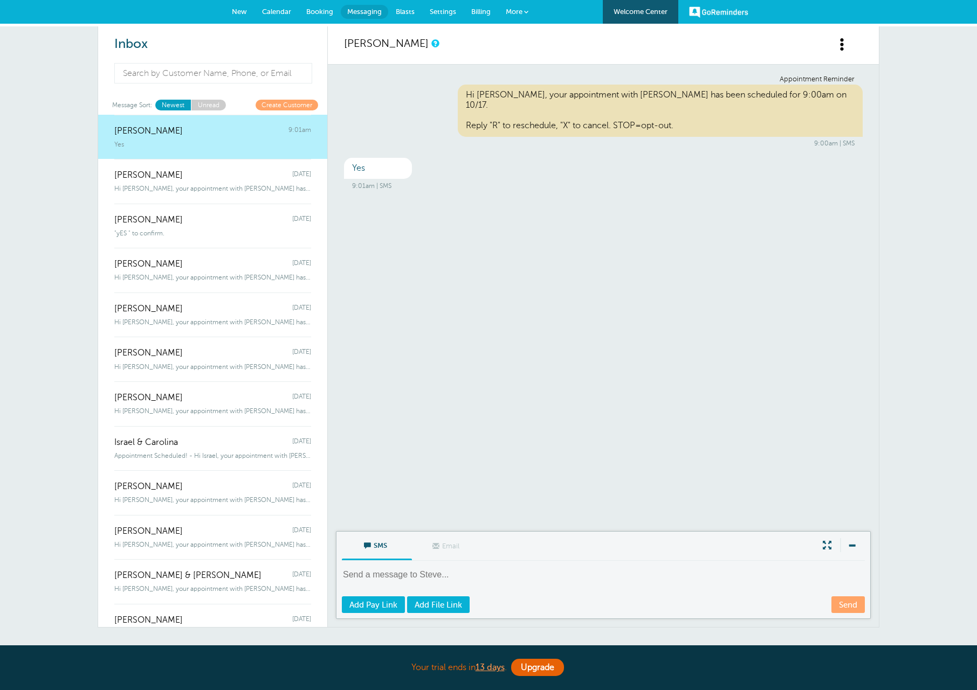
drag, startPoint x: 505, startPoint y: 226, endPoint x: 474, endPoint y: 209, distance: 34.8
click at [505, 226] on div "Appointment Reminder Hi [PERSON_NAME], your appointment with [PERSON_NAME] has …" at bounding box center [603, 298] width 551 height 467
click at [375, 611] on link "Add Pay Link" at bounding box center [373, 605] width 63 height 17
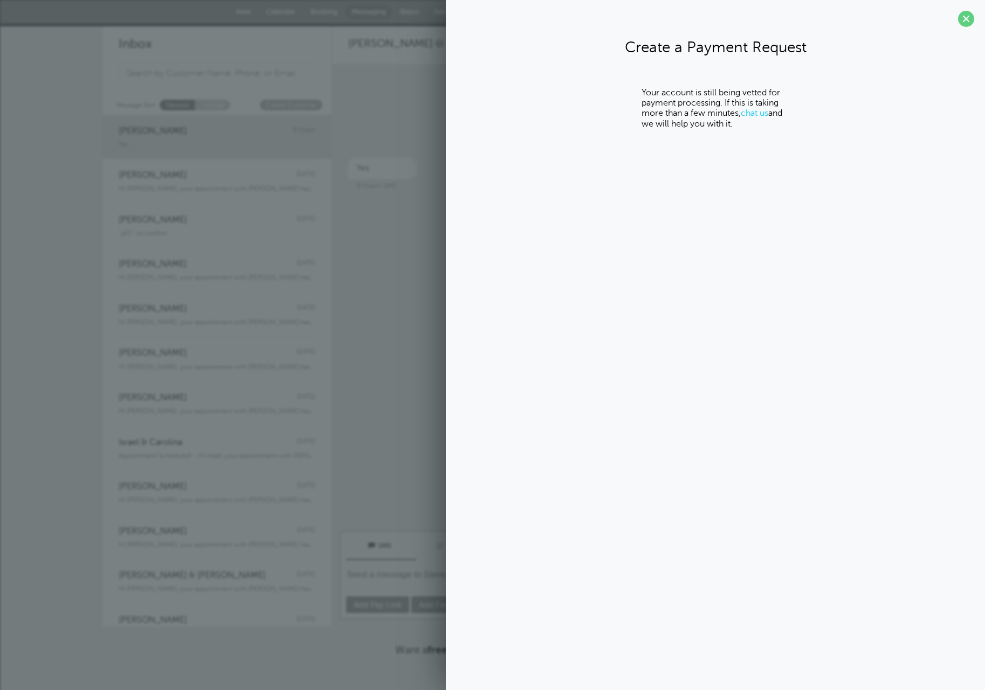
click at [969, 22] on span at bounding box center [966, 19] width 16 height 16
